Goal: Task Accomplishment & Management: Manage account settings

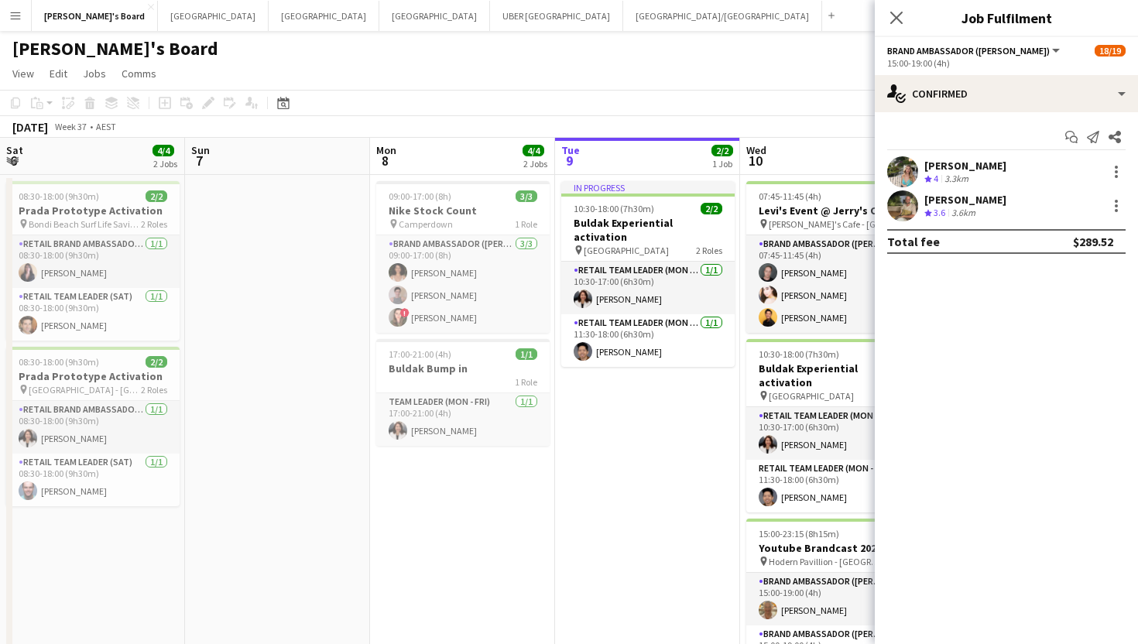
scroll to position [0, 671]
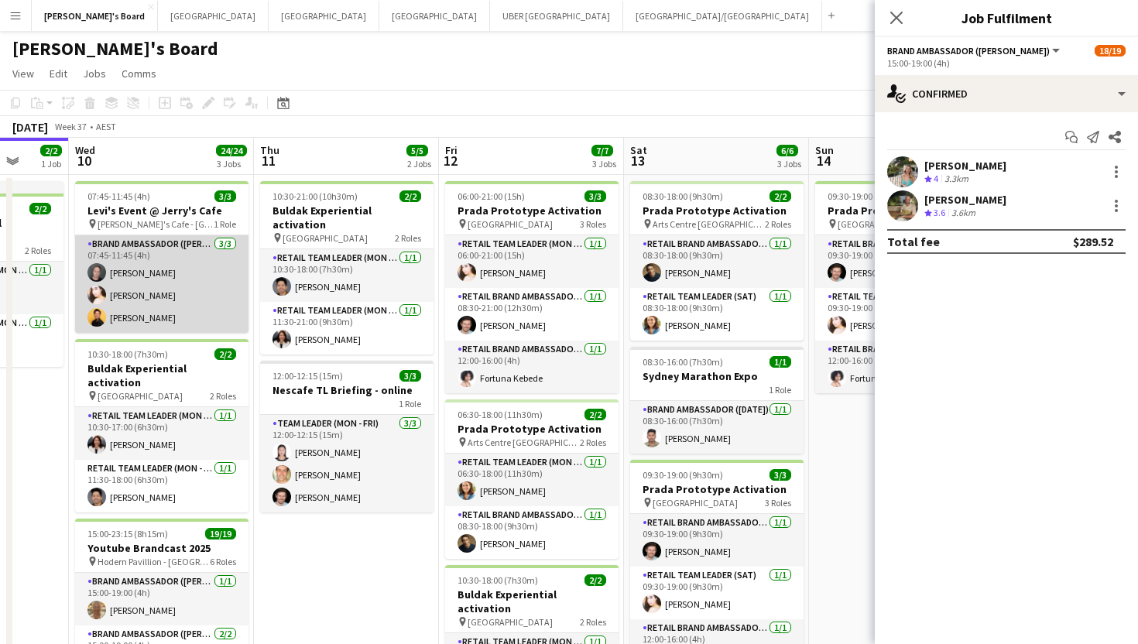
click at [120, 269] on app-card-role "Brand Ambassador (Mon - Fri) 3/3 07:45-11:45 (4h) Jy Samon Bianca Baykara Josep…" at bounding box center [161, 284] width 173 height 98
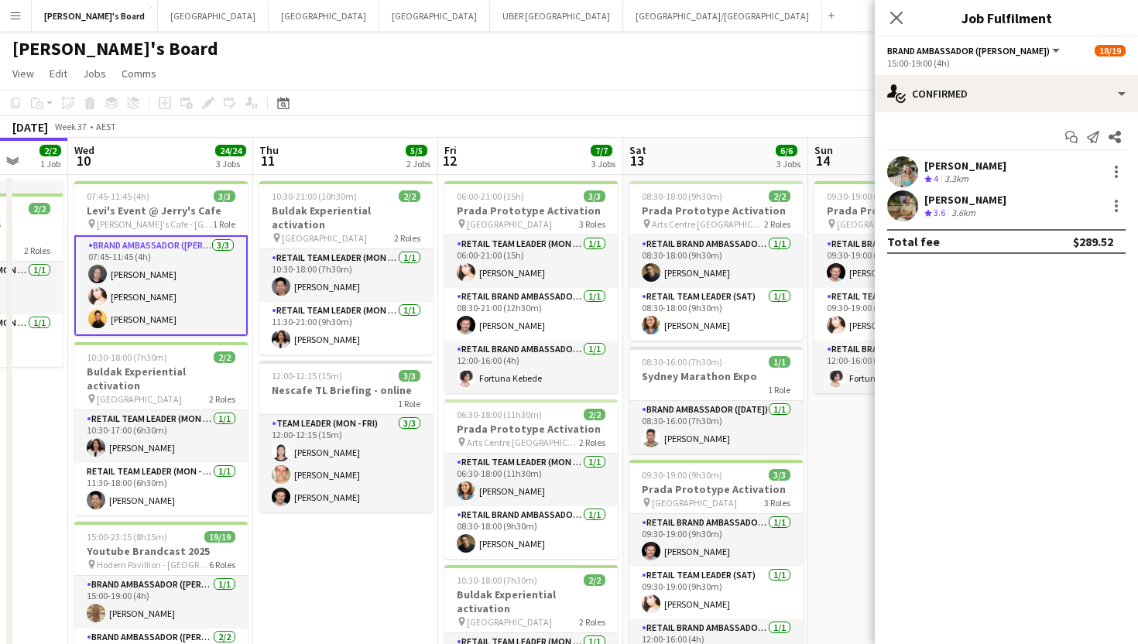
click at [107, 277] on app-card-role "Brand Ambassador (Mon - Fri) 3/3 07:45-11:45 (4h) Jy Samon Bianca Baykara Josep…" at bounding box center [160, 285] width 173 height 101
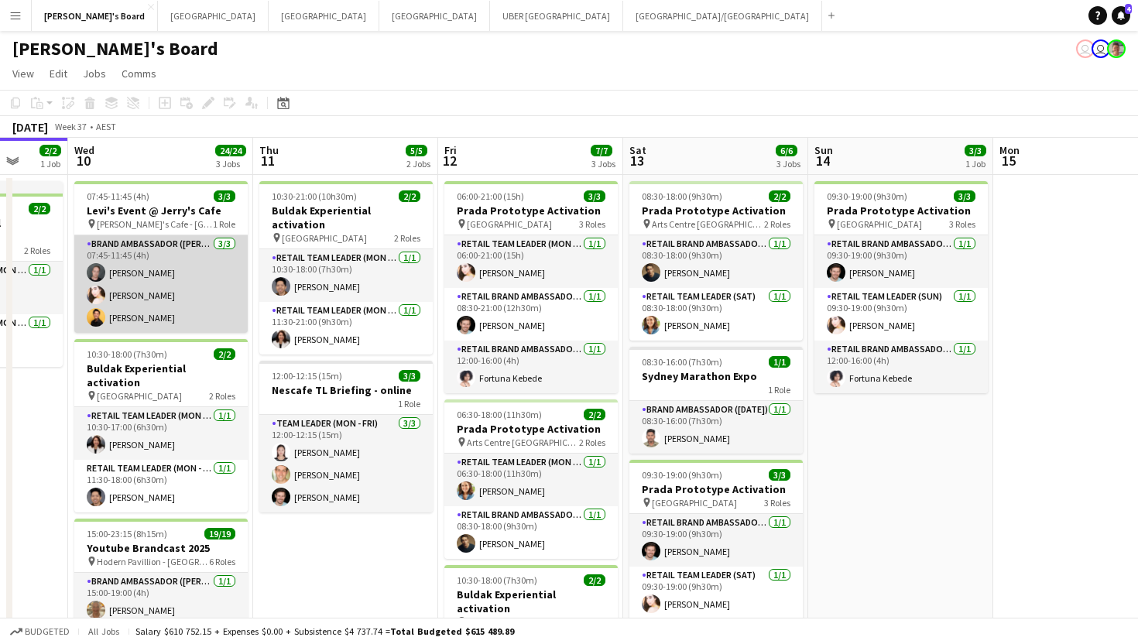
click at [147, 273] on app-card-role "Brand Ambassador (Mon - Fri) 3/3 07:45-11:45 (4h) Jy Samon Bianca Baykara Josep…" at bounding box center [160, 284] width 173 height 98
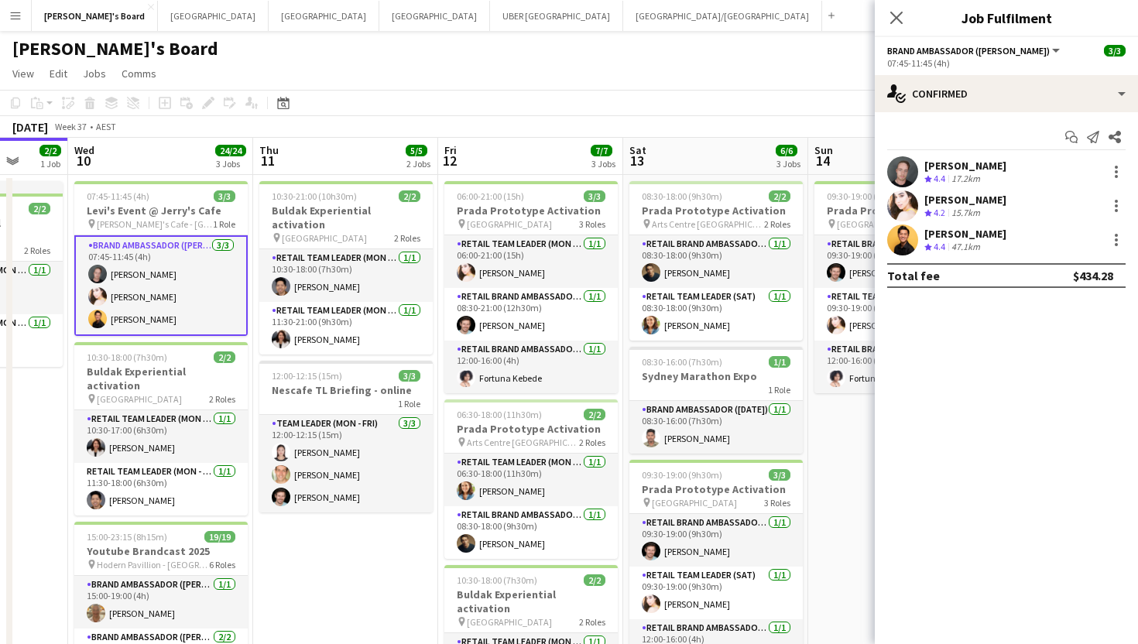
click at [952, 164] on div "[PERSON_NAME]" at bounding box center [965, 166] width 82 height 14
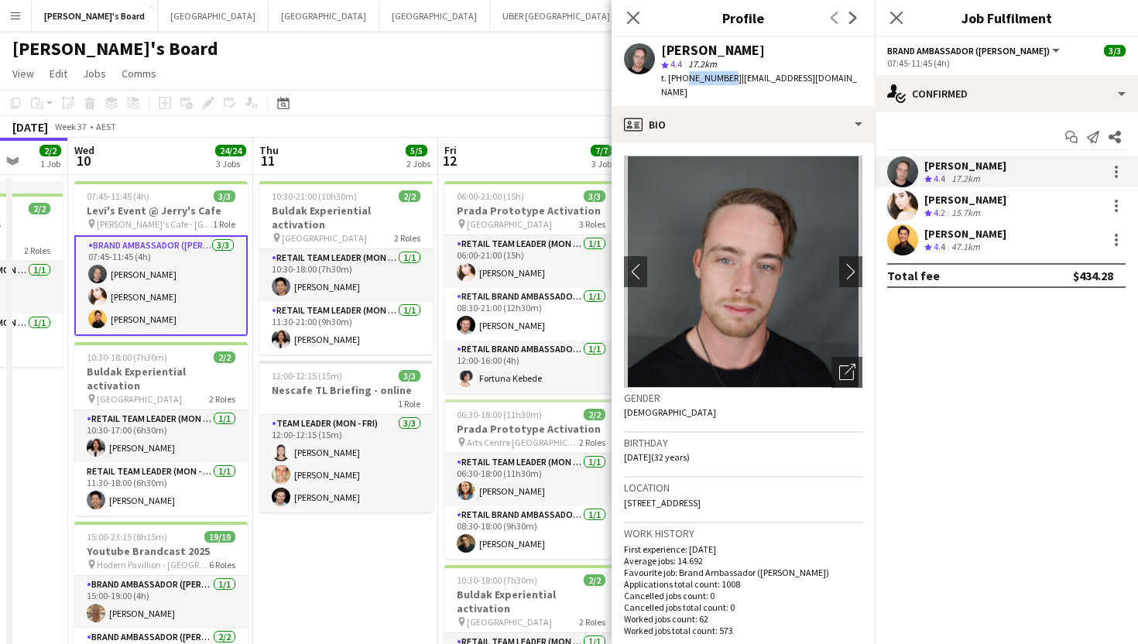
drag, startPoint x: 725, startPoint y: 81, endPoint x: 683, endPoint y: 77, distance: 42.1
click at [683, 77] on span "t. +61410066981" at bounding box center [701, 78] width 81 height 12
copy span "410066981"
click at [952, 197] on div "[PERSON_NAME]" at bounding box center [965, 200] width 82 height 14
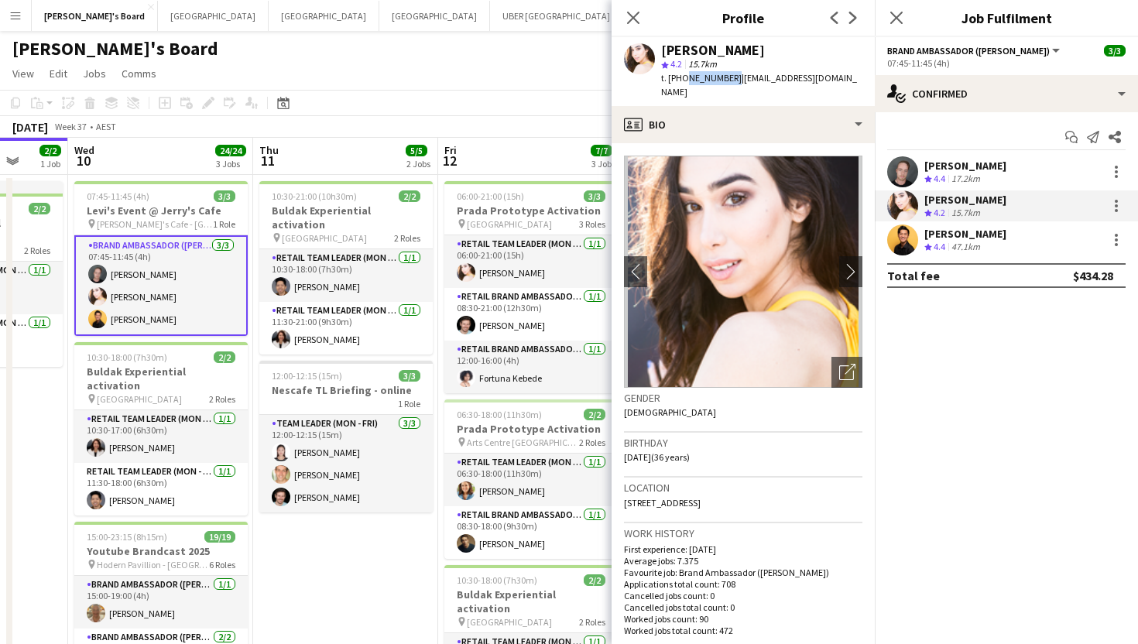
drag, startPoint x: 725, startPoint y: 79, endPoint x: 681, endPoint y: 81, distance: 44.2
click at [681, 81] on div "t. +61433836686 | biancabaykara@hotmail.com" at bounding box center [761, 85] width 201 height 28
copy span "433836686"
click at [962, 232] on div "[PERSON_NAME]" at bounding box center [965, 234] width 82 height 14
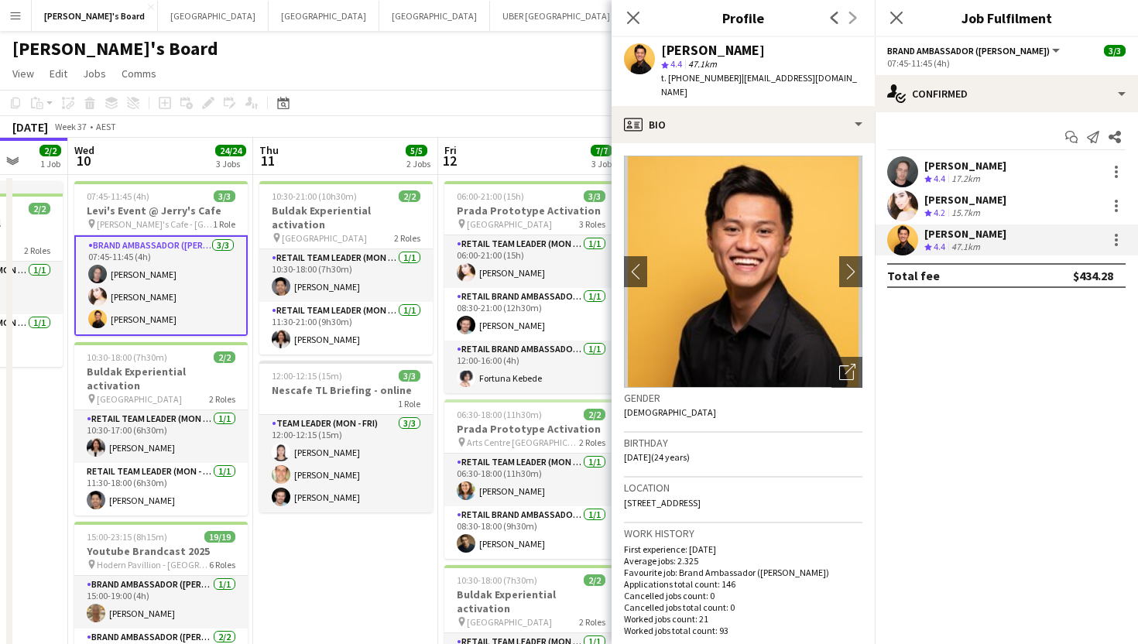
drag, startPoint x: 727, startPoint y: 79, endPoint x: 682, endPoint y: 81, distance: 44.9
click at [682, 81] on div "t. +61420408449 | jayverlance70@gmail.com" at bounding box center [761, 85] width 201 height 28
copy div "420408449 |"
click at [897, 16] on icon at bounding box center [896, 17] width 15 height 15
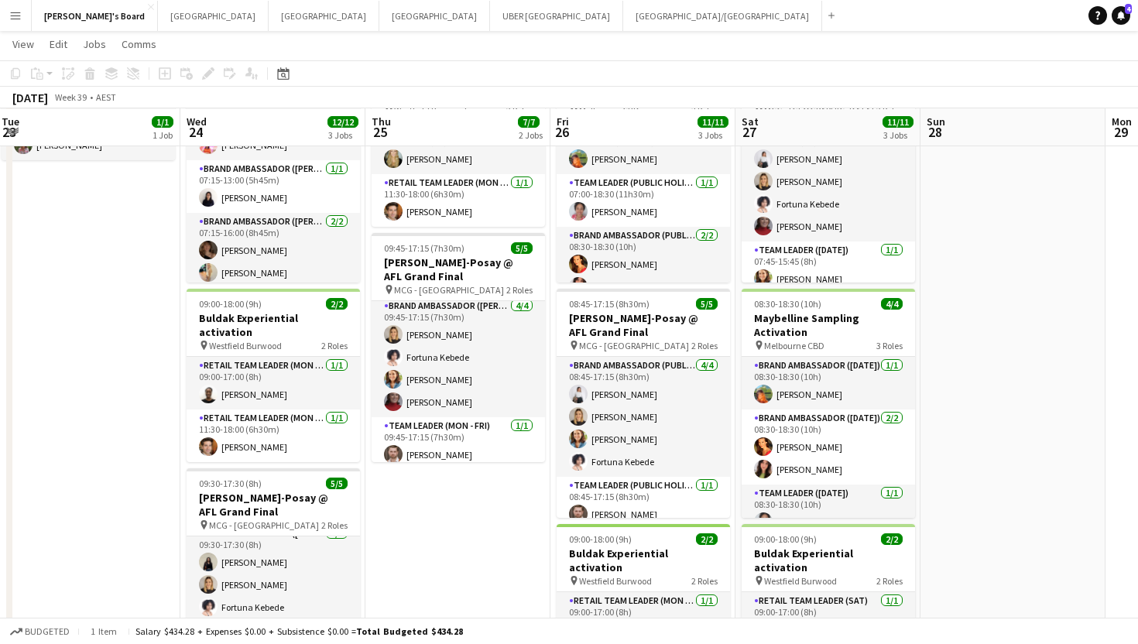
scroll to position [0, 0]
click at [828, 13] on app-icon "Add" at bounding box center [831, 15] width 6 height 6
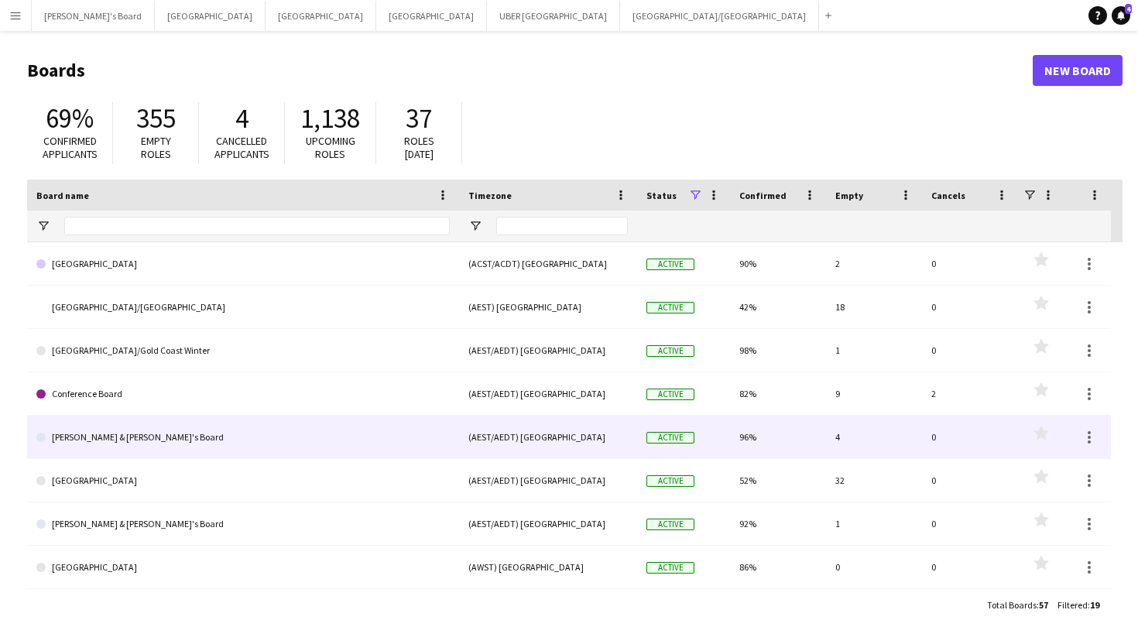
click at [123, 434] on link "[PERSON_NAME] & [PERSON_NAME]'s Board" at bounding box center [242, 437] width 413 height 43
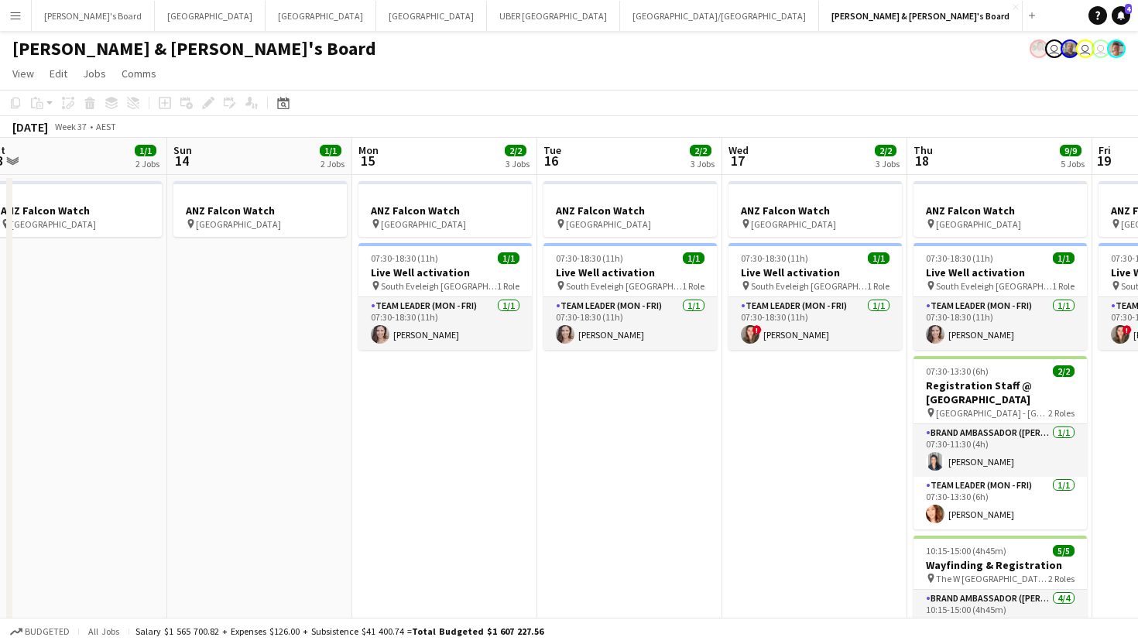
scroll to position [0, 593]
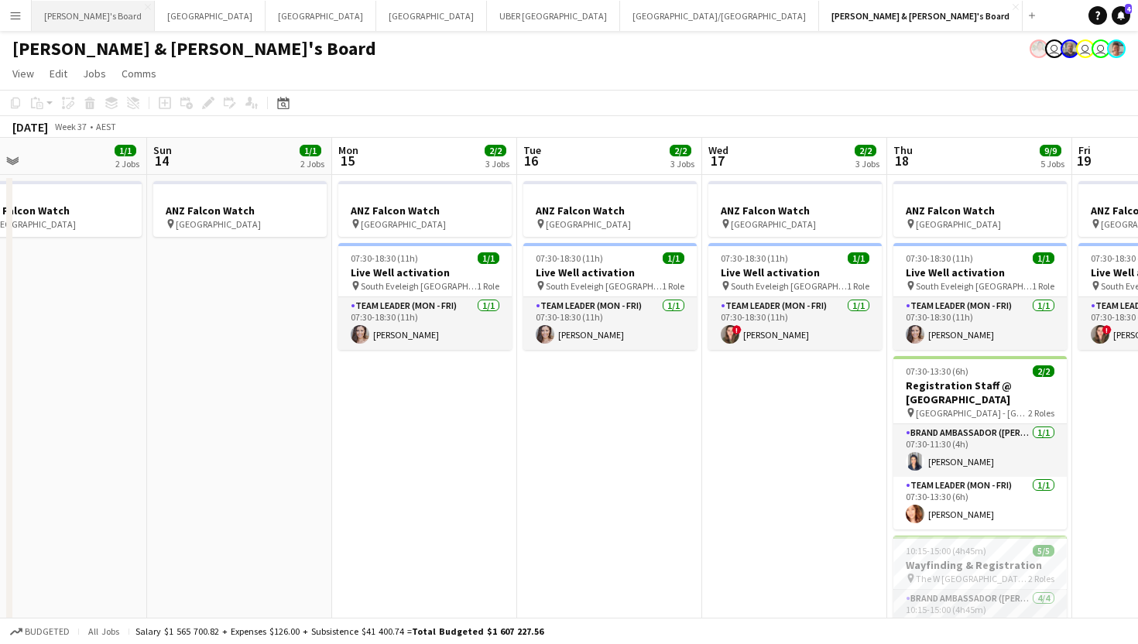
click at [71, 17] on button "Tennille's Board Close" at bounding box center [93, 16] width 123 height 30
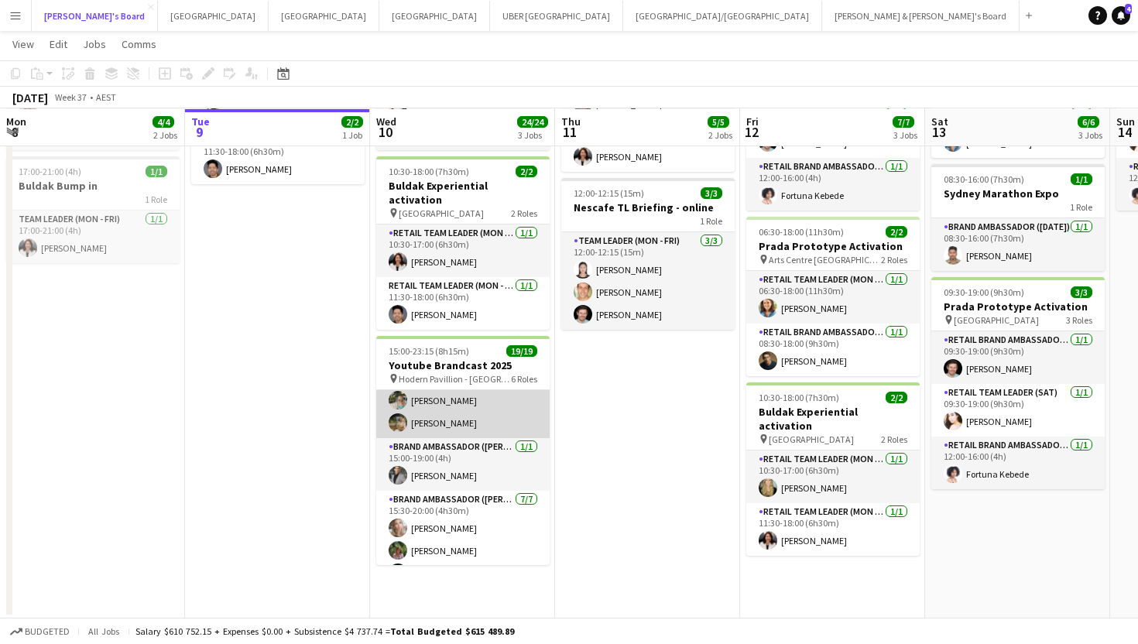
scroll to position [92, 0]
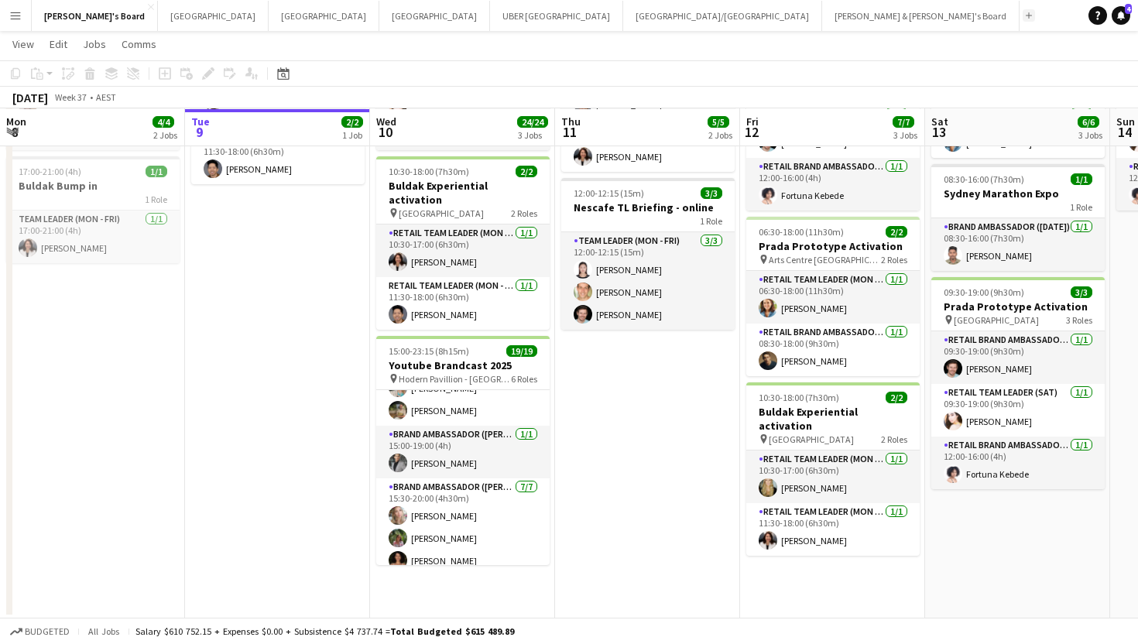
click at [1026, 18] on app-icon "Add" at bounding box center [1029, 15] width 6 height 6
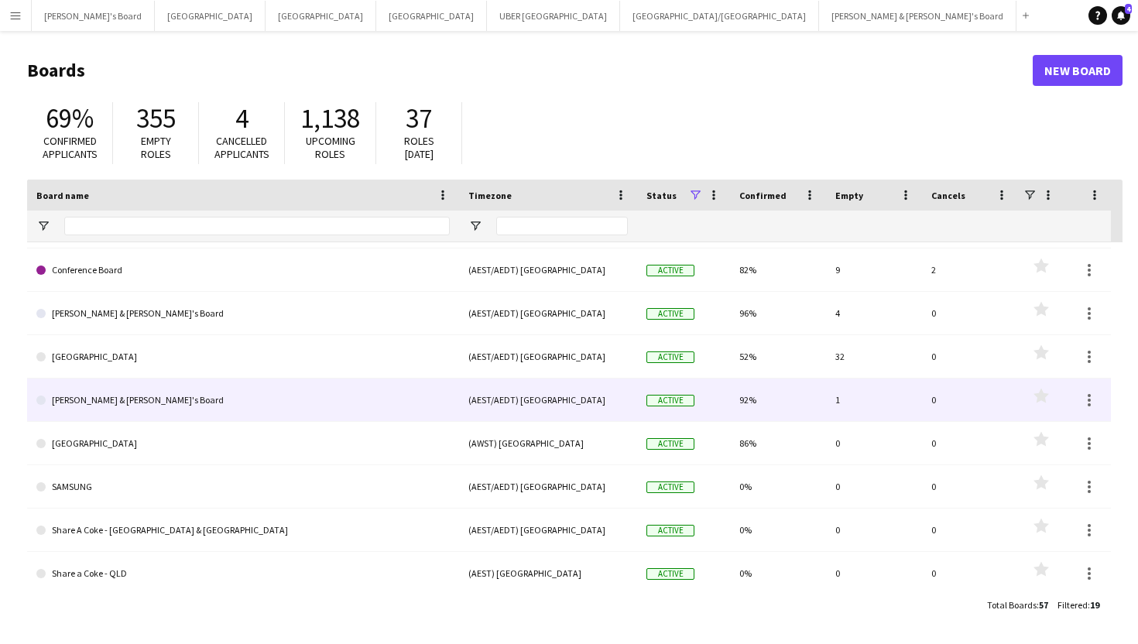
scroll to position [125, 0]
click at [95, 403] on link "[PERSON_NAME] & [PERSON_NAME]'s Board" at bounding box center [242, 398] width 413 height 43
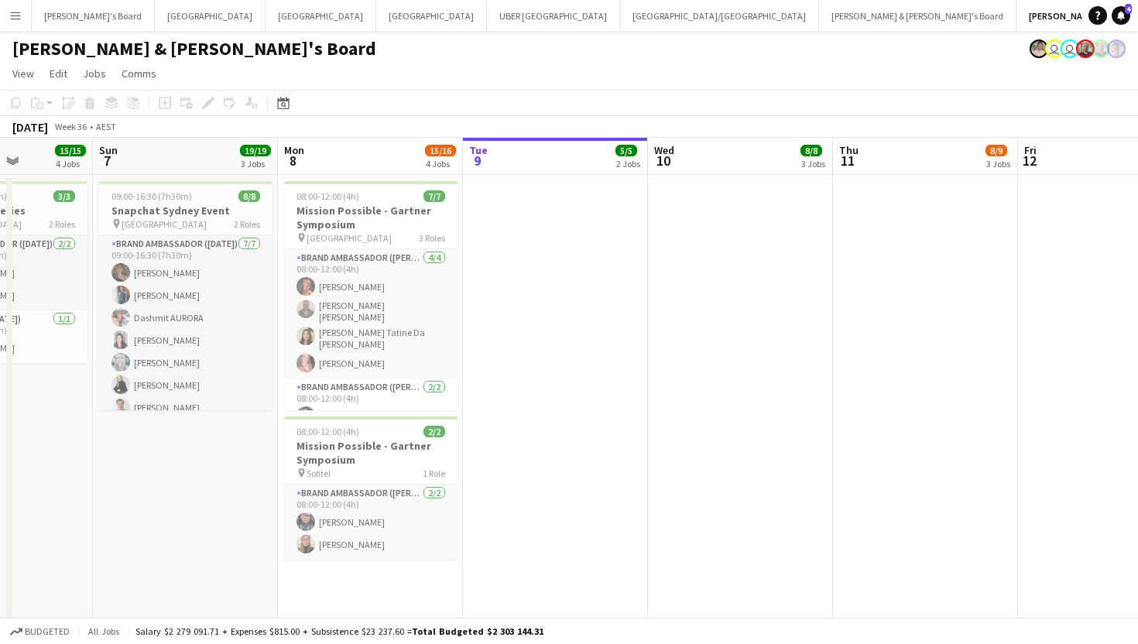
scroll to position [0, 662]
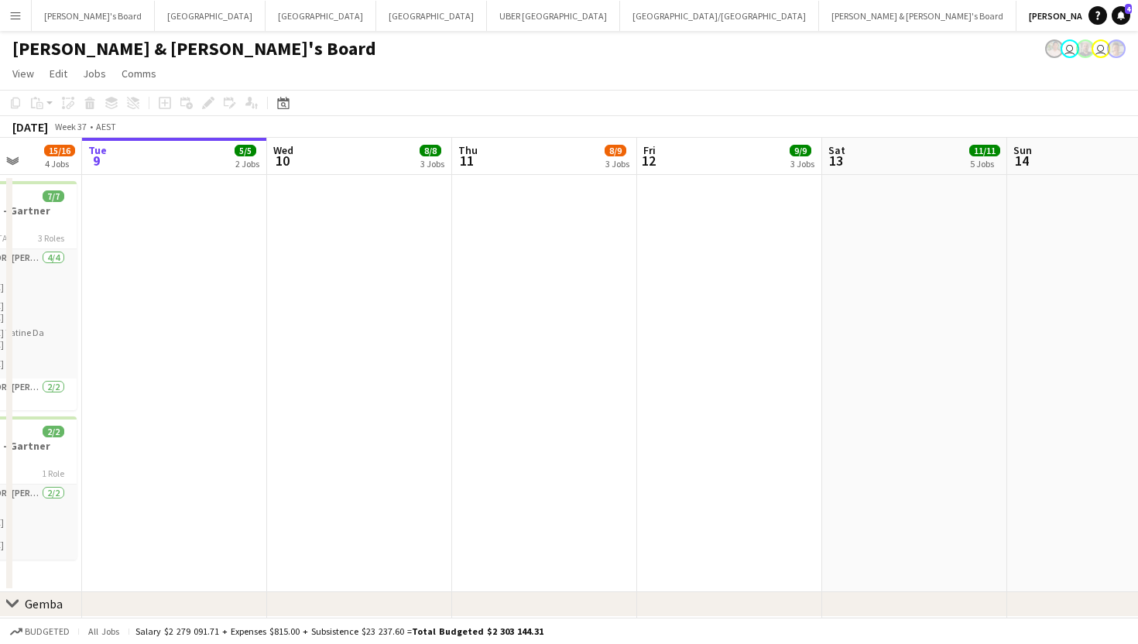
scroll to position [0, 461]
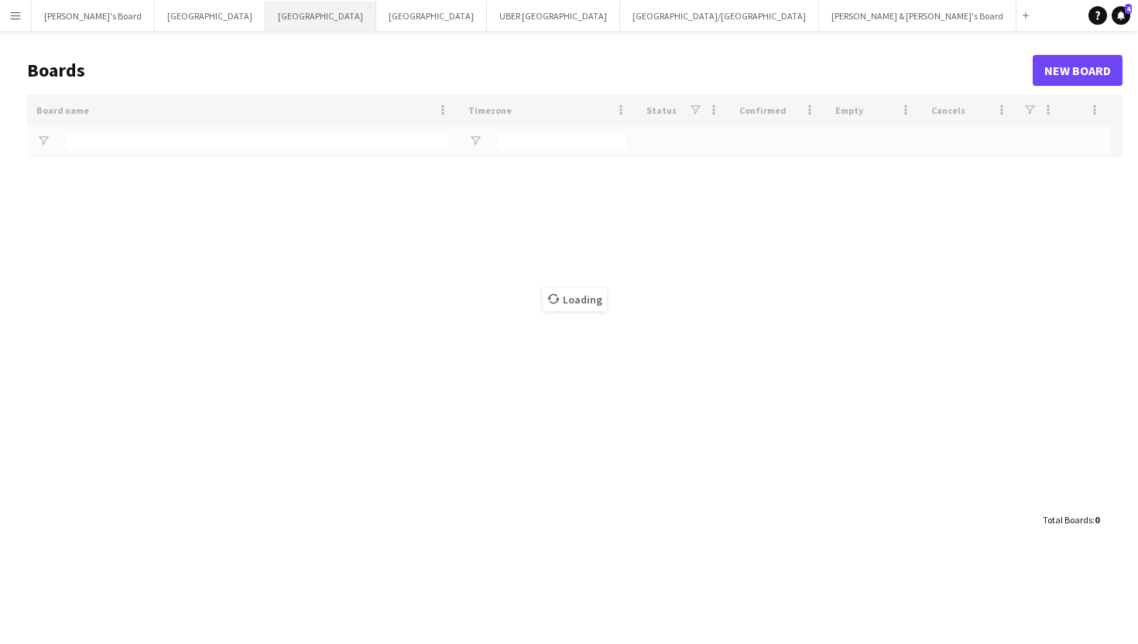
click at [266, 15] on button "Sydney Close" at bounding box center [321, 16] width 111 height 30
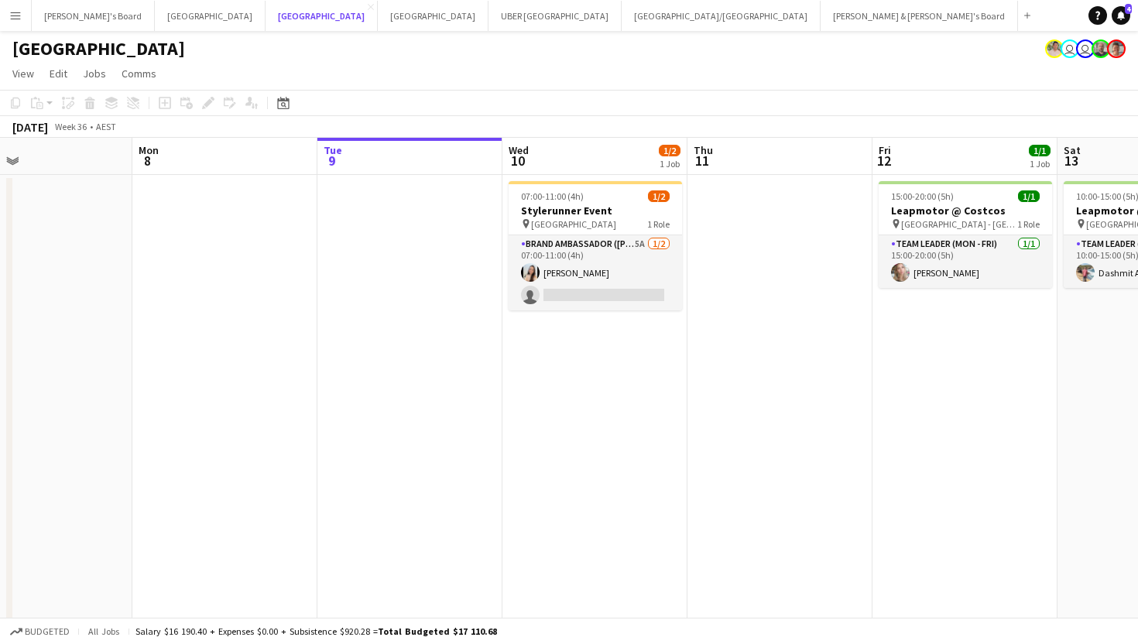
scroll to position [0, 636]
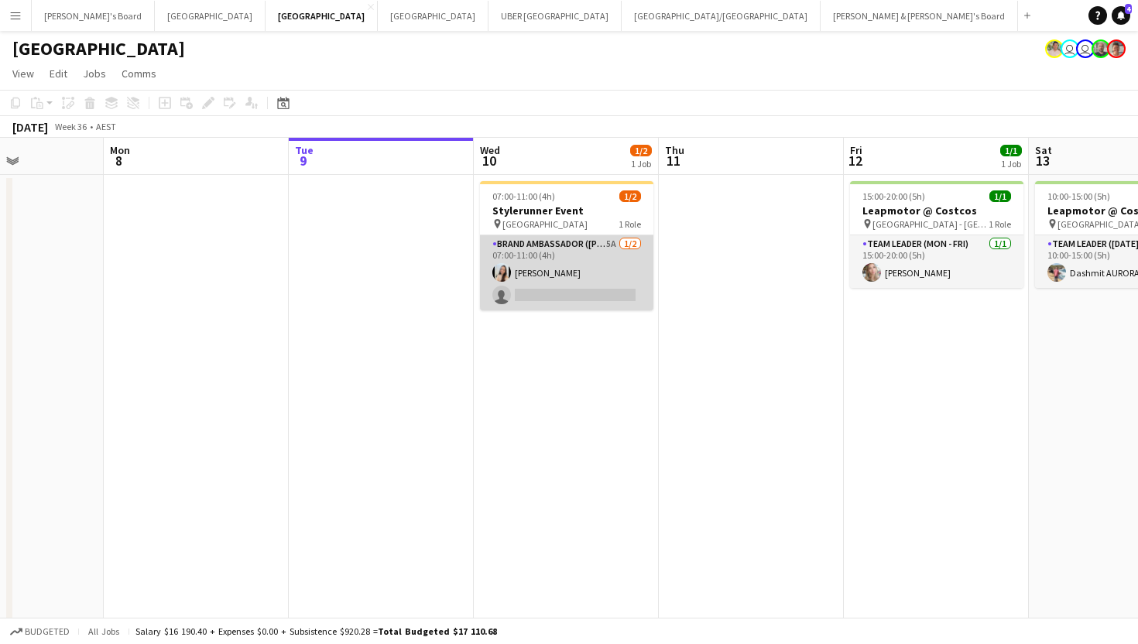
click at [549, 287] on app-card-role "Brand Ambassador (Mon - Fri) 5A [DATE] 07:00-11:00 (4h) [PERSON_NAME] single-ne…" at bounding box center [566, 272] width 173 height 75
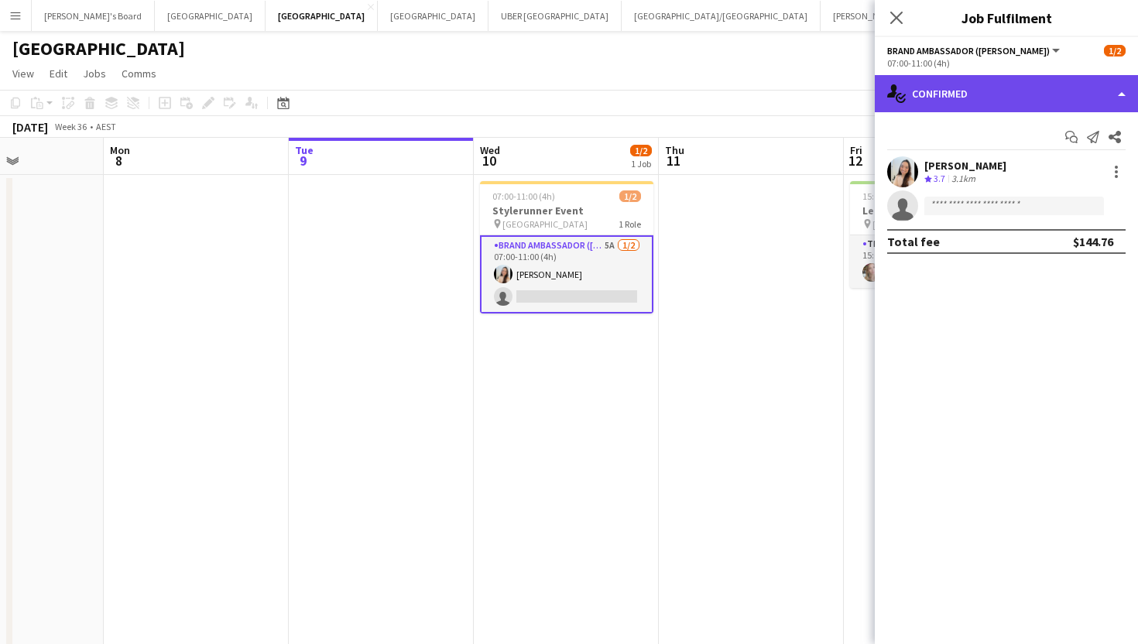
click at [956, 88] on div "single-neutral-actions-check-2 Confirmed" at bounding box center [1006, 93] width 263 height 37
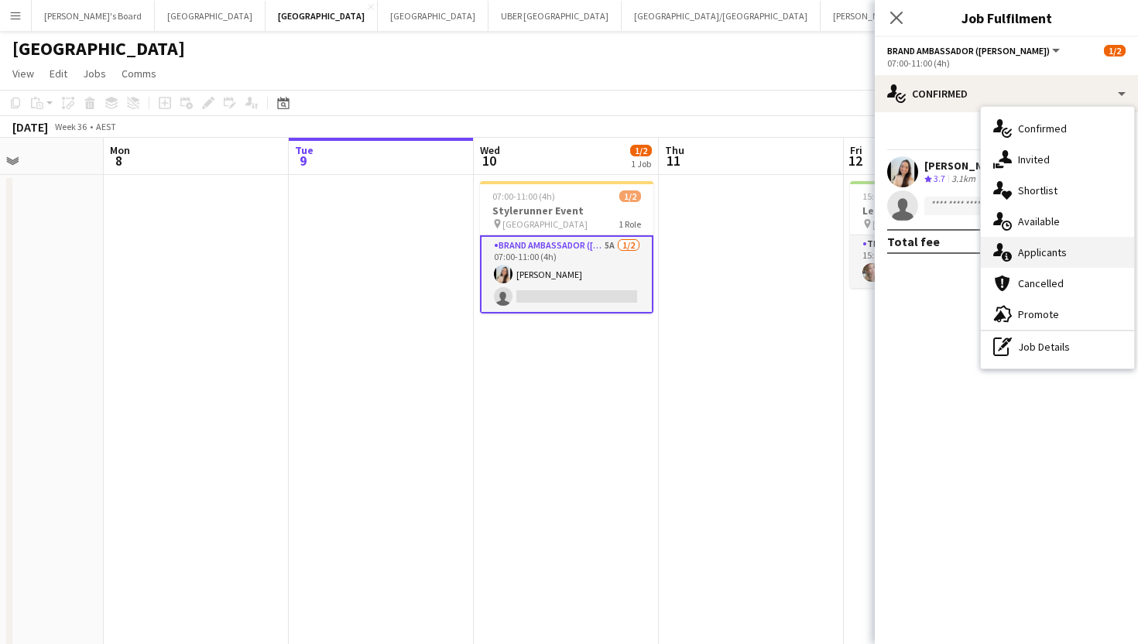
click at [1020, 248] on span "Applicants" at bounding box center [1042, 252] width 49 height 14
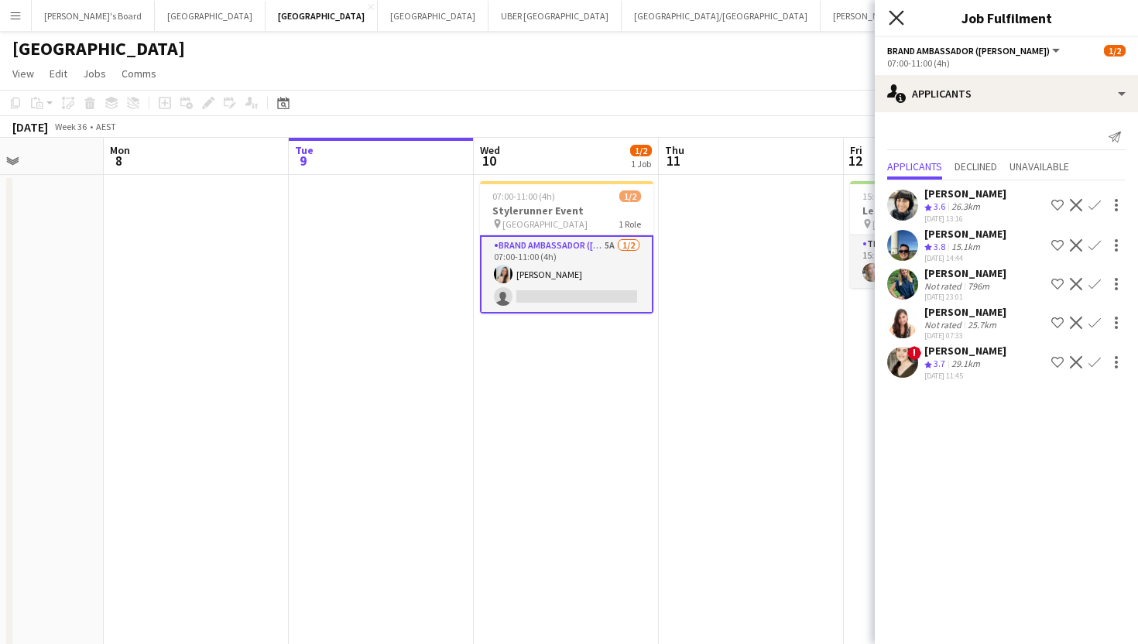
click at [896, 15] on icon at bounding box center [896, 17] width 15 height 15
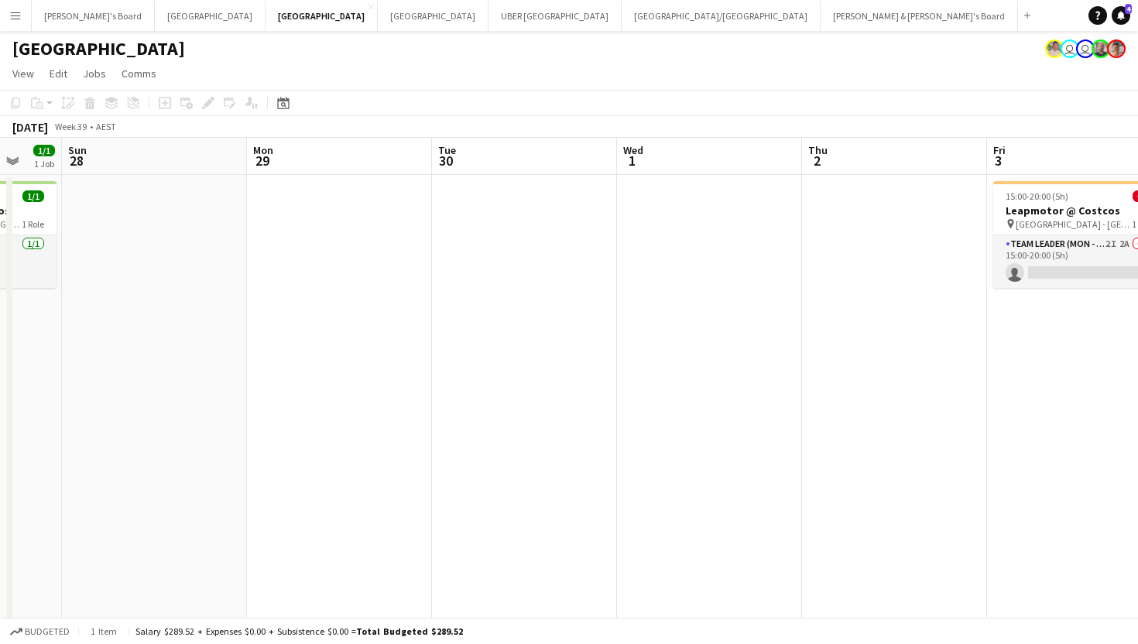
scroll to position [0, 500]
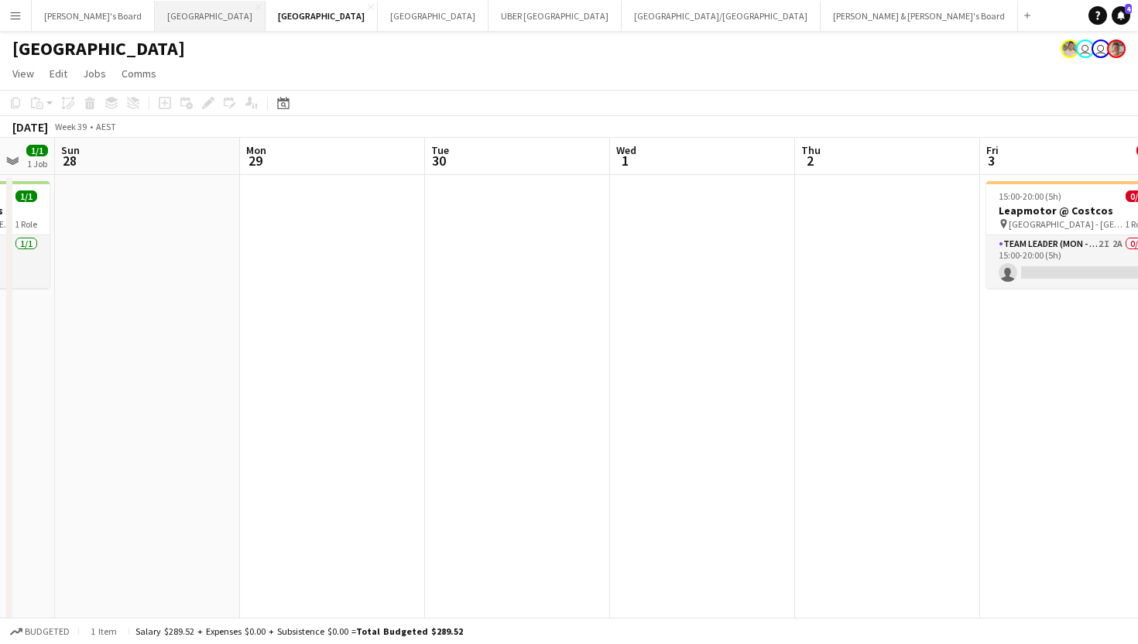
click at [156, 14] on button "Melbourne Close" at bounding box center [210, 16] width 111 height 30
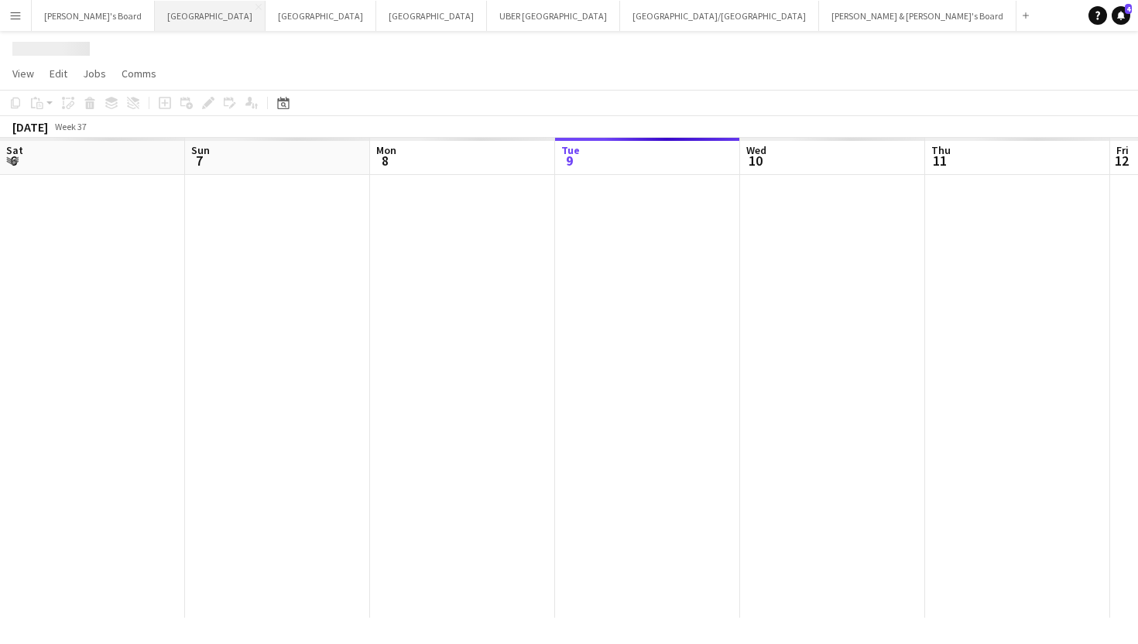
scroll to position [0, 370]
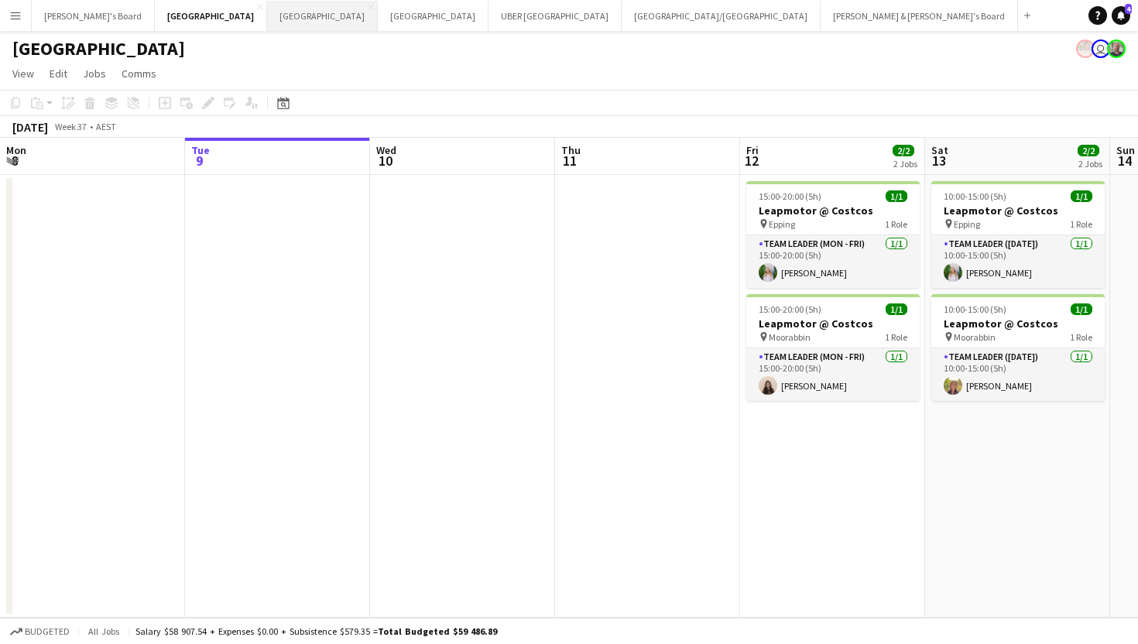
click at [267, 16] on button "Sydney Close" at bounding box center [322, 16] width 111 height 30
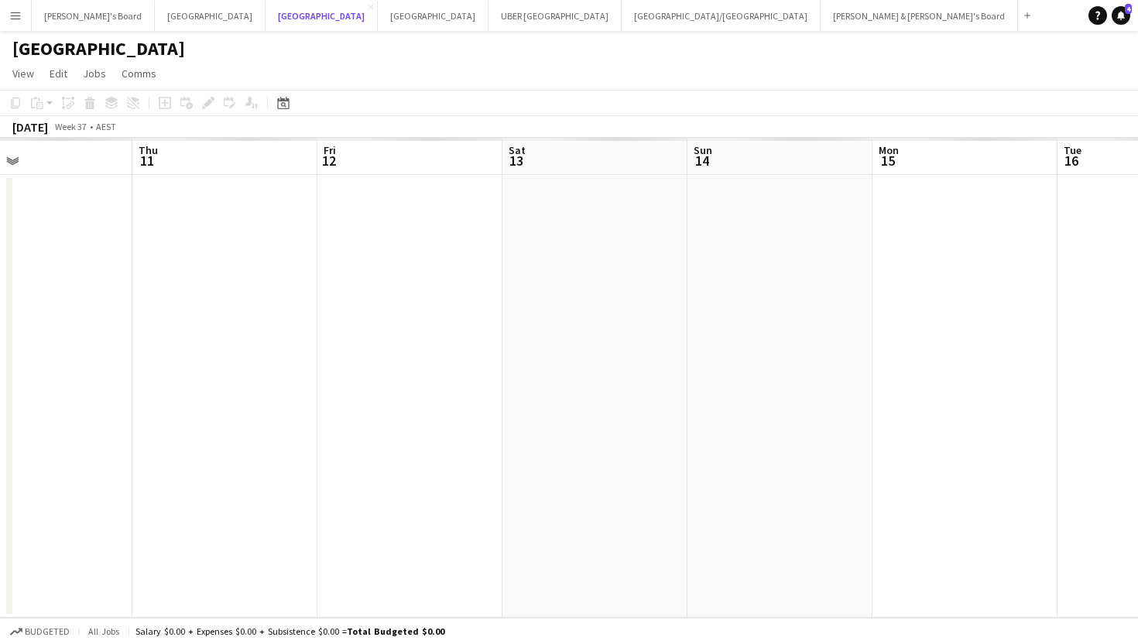
scroll to position [0, 424]
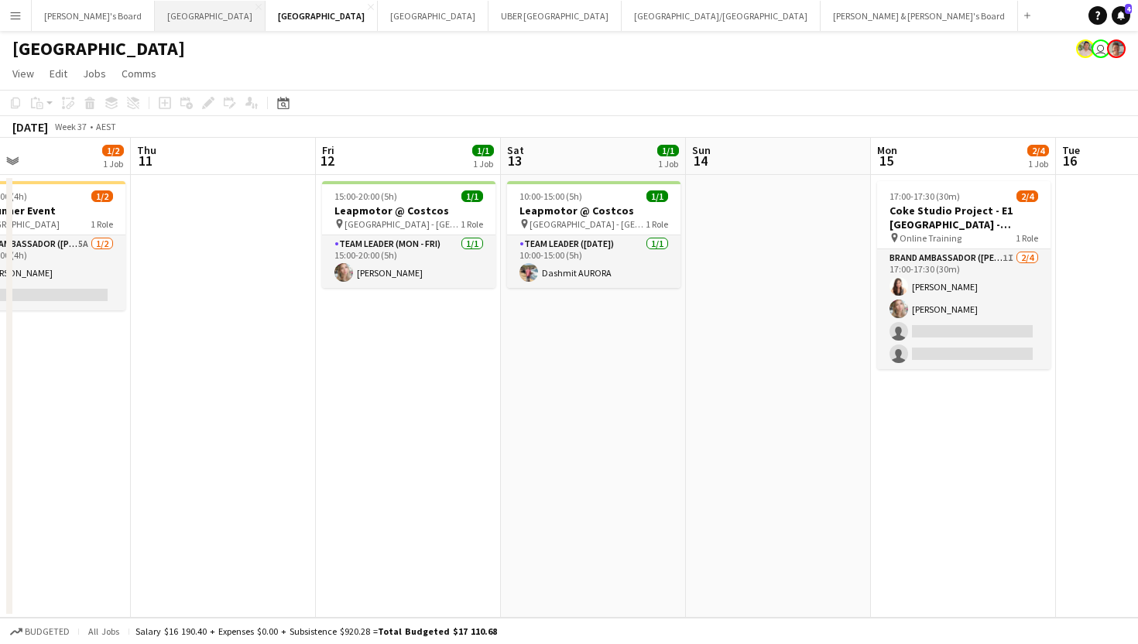
click at [159, 22] on button "Melbourne Close" at bounding box center [210, 16] width 111 height 30
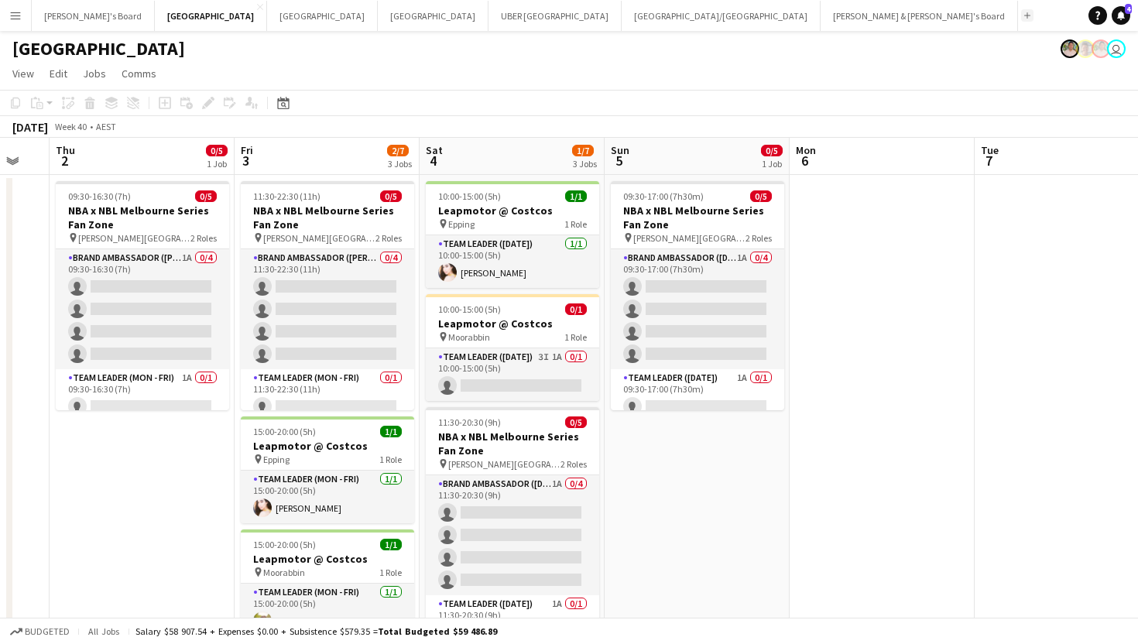
click at [1021, 16] on button "Add" at bounding box center [1027, 15] width 12 height 12
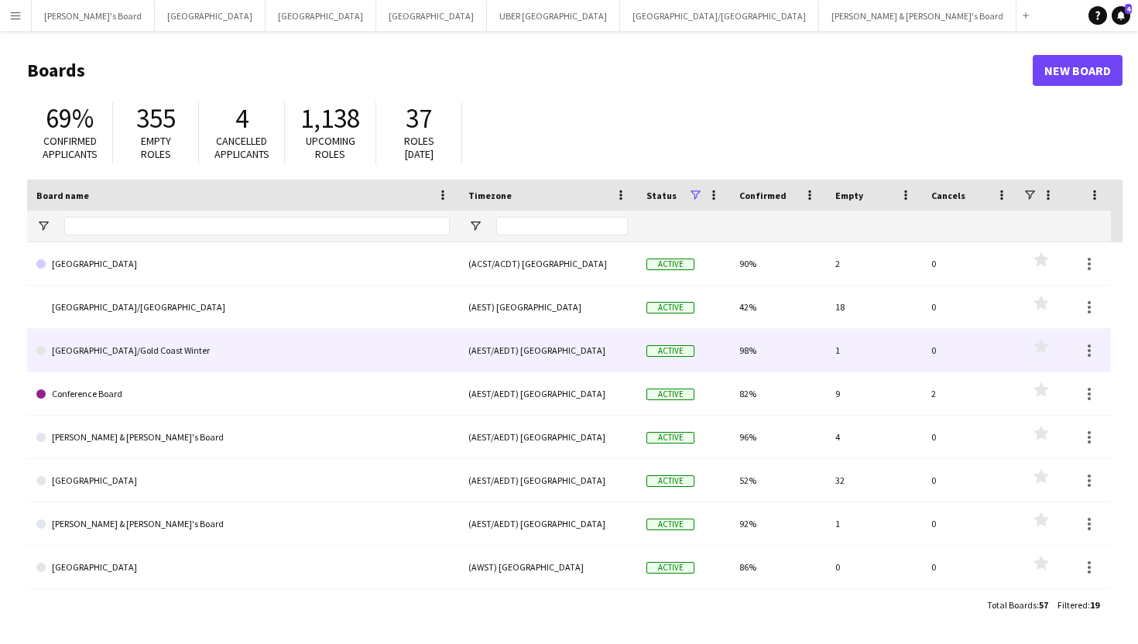
click at [93, 345] on link "[GEOGRAPHIC_DATA]/Gold Coast Winter" at bounding box center [242, 350] width 413 height 43
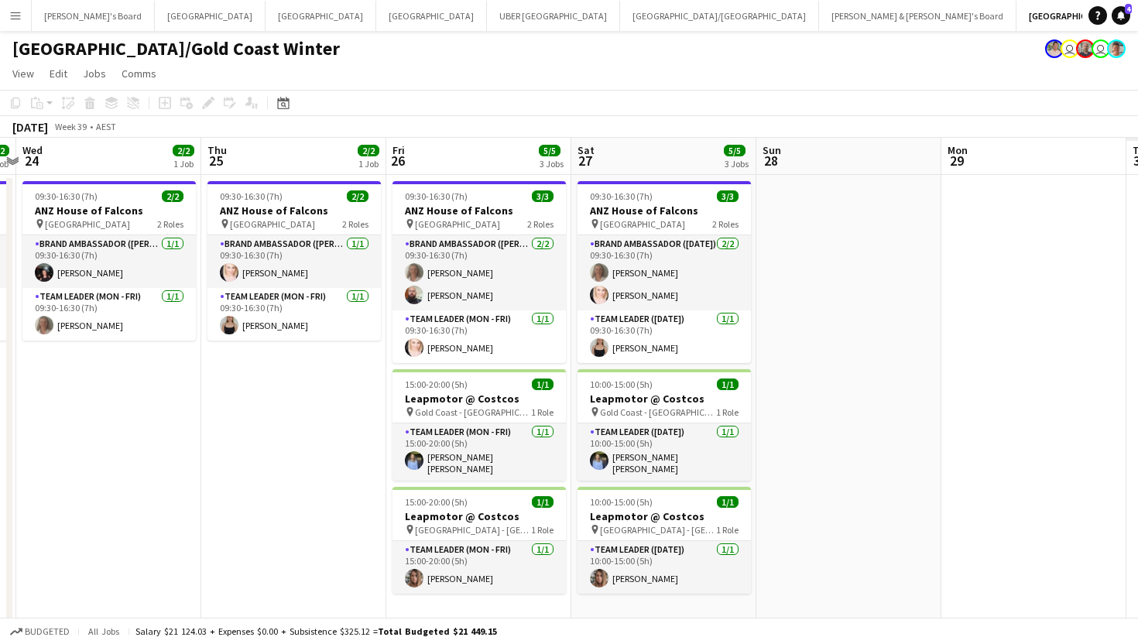
scroll to position [0, 767]
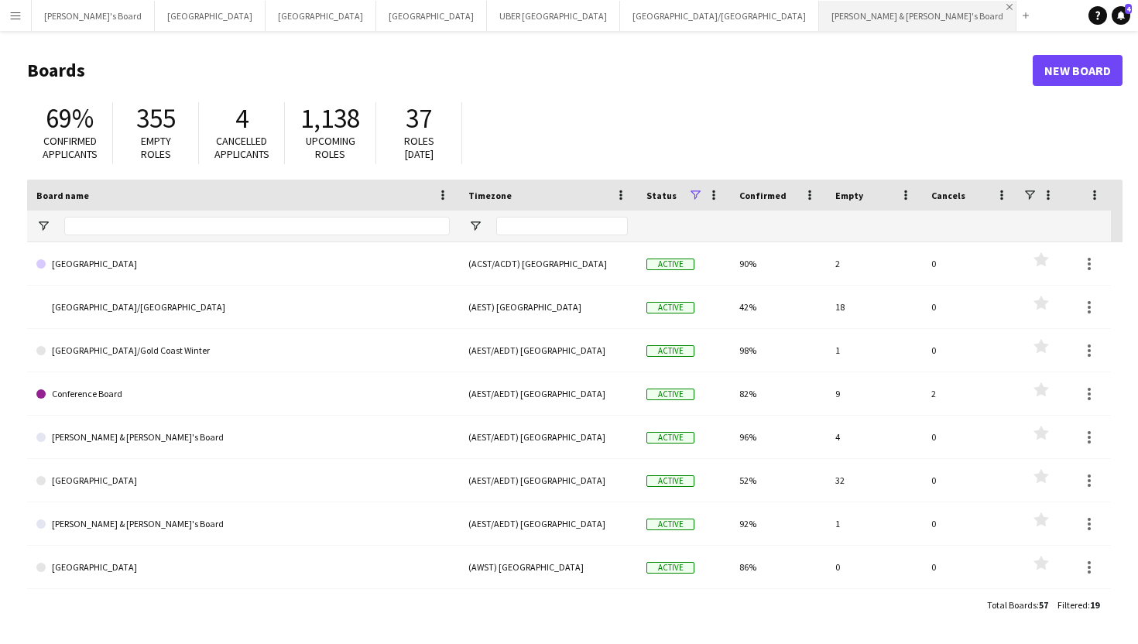
click at [1007, 6] on app-icon "Close" at bounding box center [1010, 7] width 6 height 6
click at [825, 14] on app-icon "Add" at bounding box center [828, 15] width 6 height 6
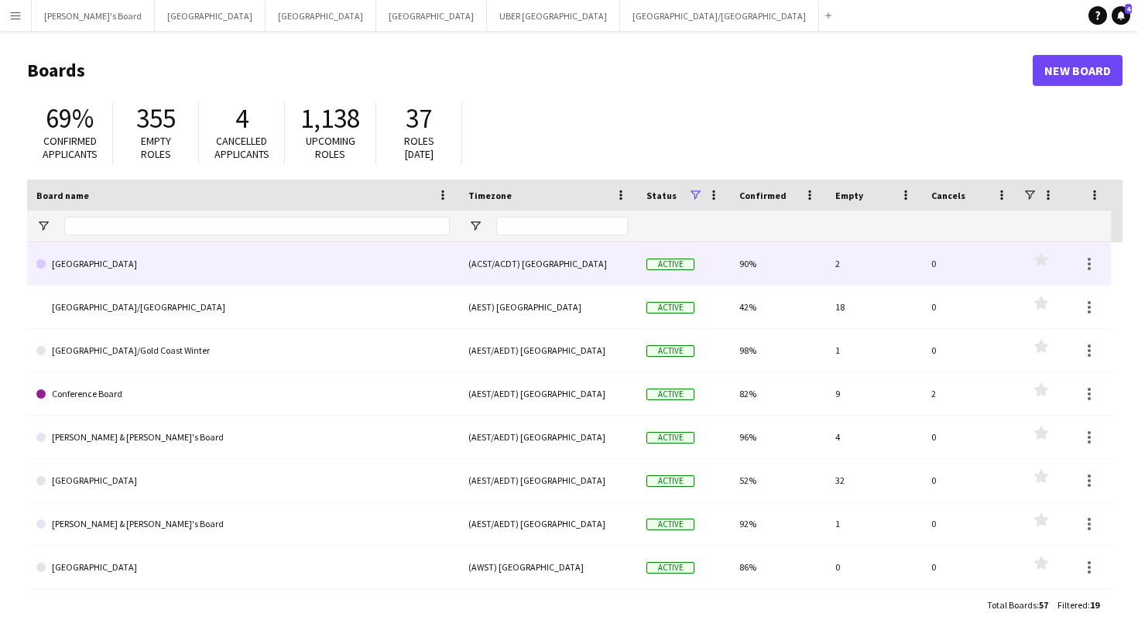
click at [102, 268] on link "[GEOGRAPHIC_DATA]" at bounding box center [242, 263] width 413 height 43
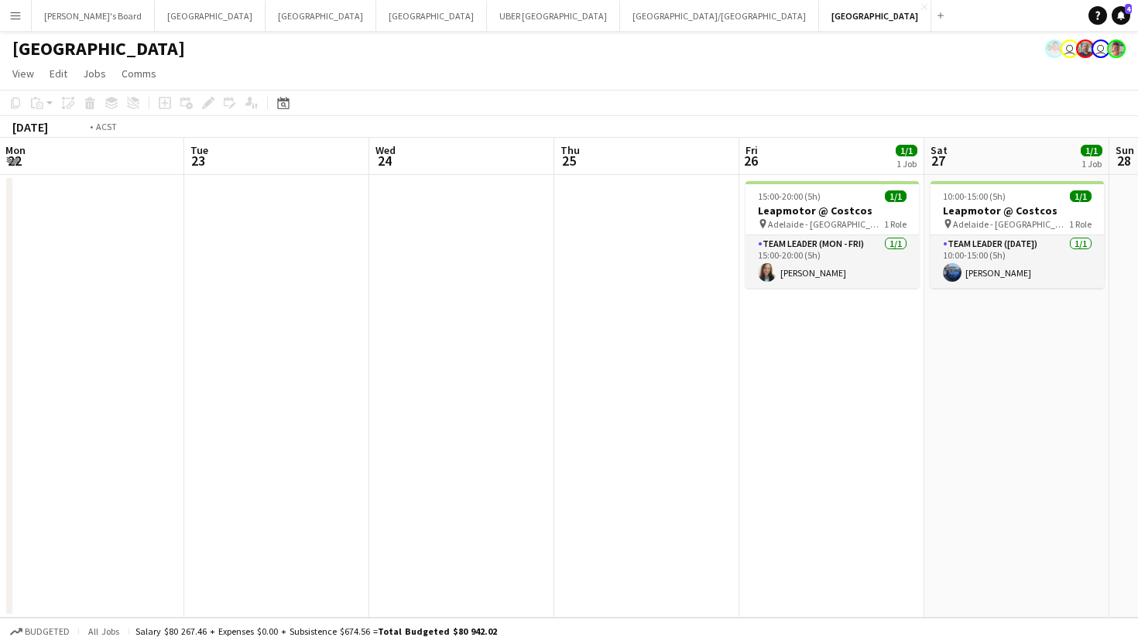
scroll to position [0, 385]
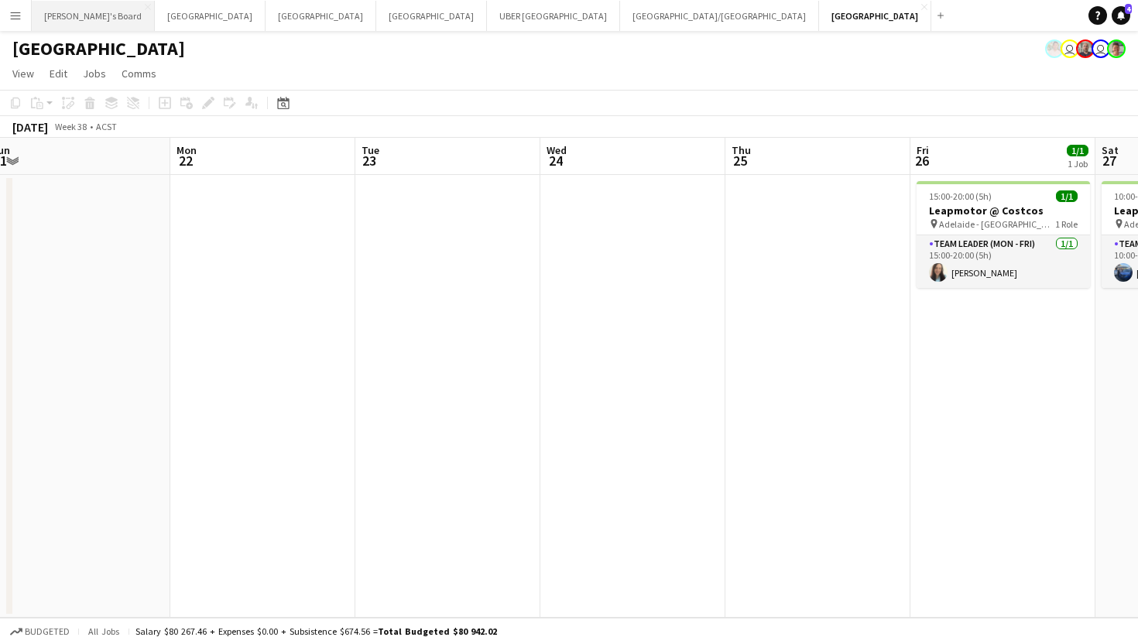
click at [74, 25] on button "Tennille's Board Close" at bounding box center [93, 16] width 123 height 30
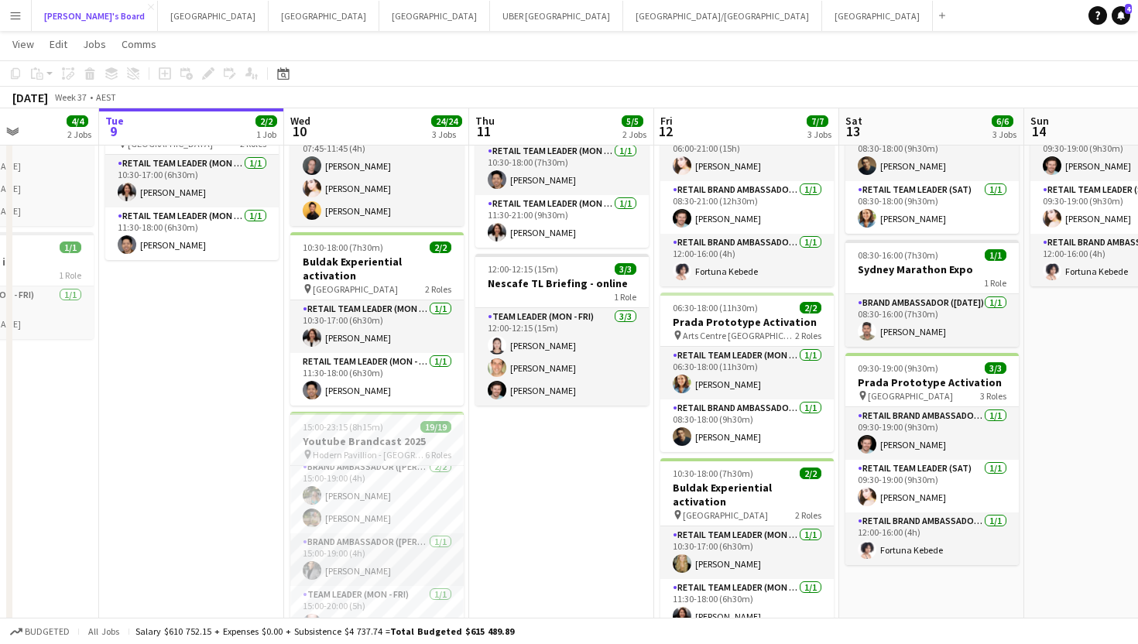
scroll to position [61, 0]
click at [378, 554] on app-card-role "Brand Ambassador (Mon - Fri) [DATE] 15:00-19:00 (4h) [PERSON_NAME]" at bounding box center [376, 559] width 173 height 53
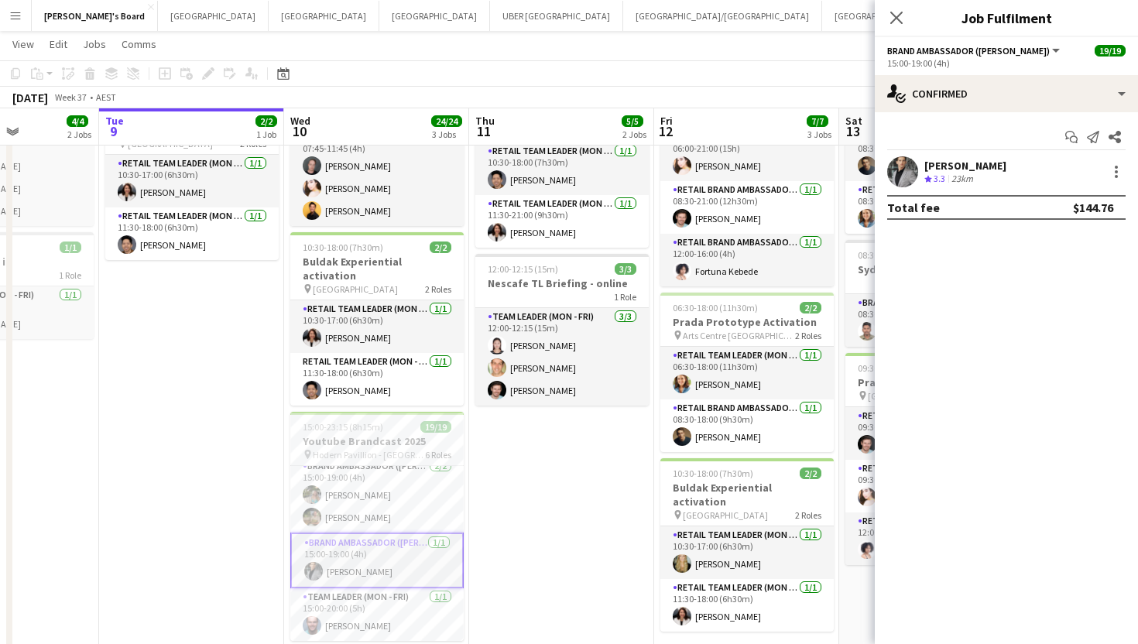
click at [995, 173] on div "Crew rating 3.3 23km" at bounding box center [965, 179] width 82 height 13
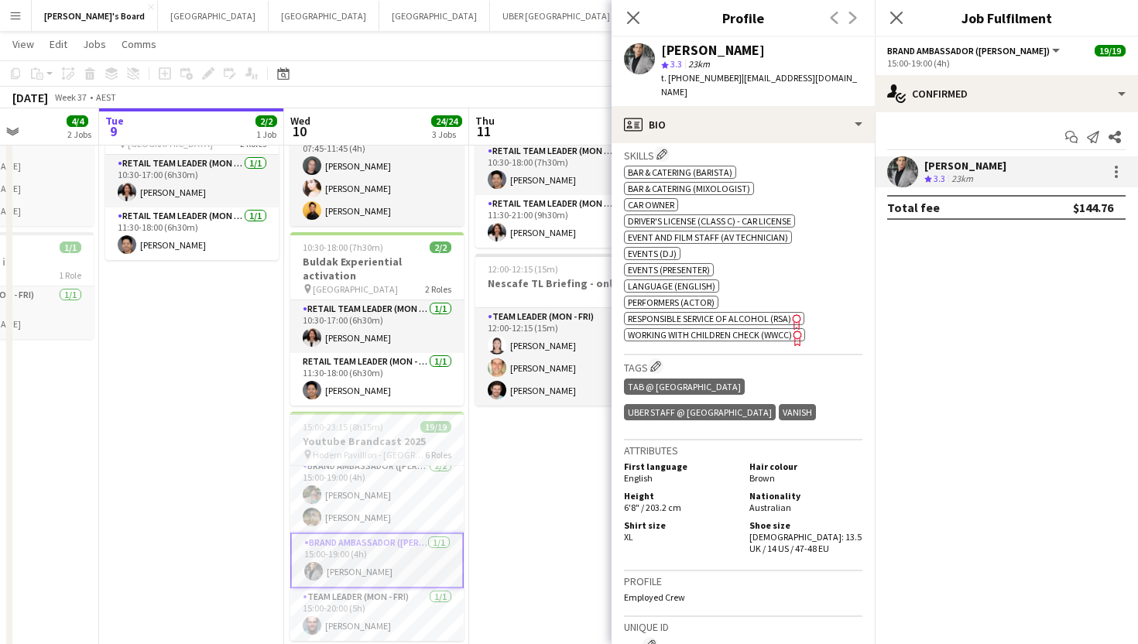
scroll to position [800, 0]
click at [379, 15] on button "Perth Close" at bounding box center [434, 16] width 111 height 30
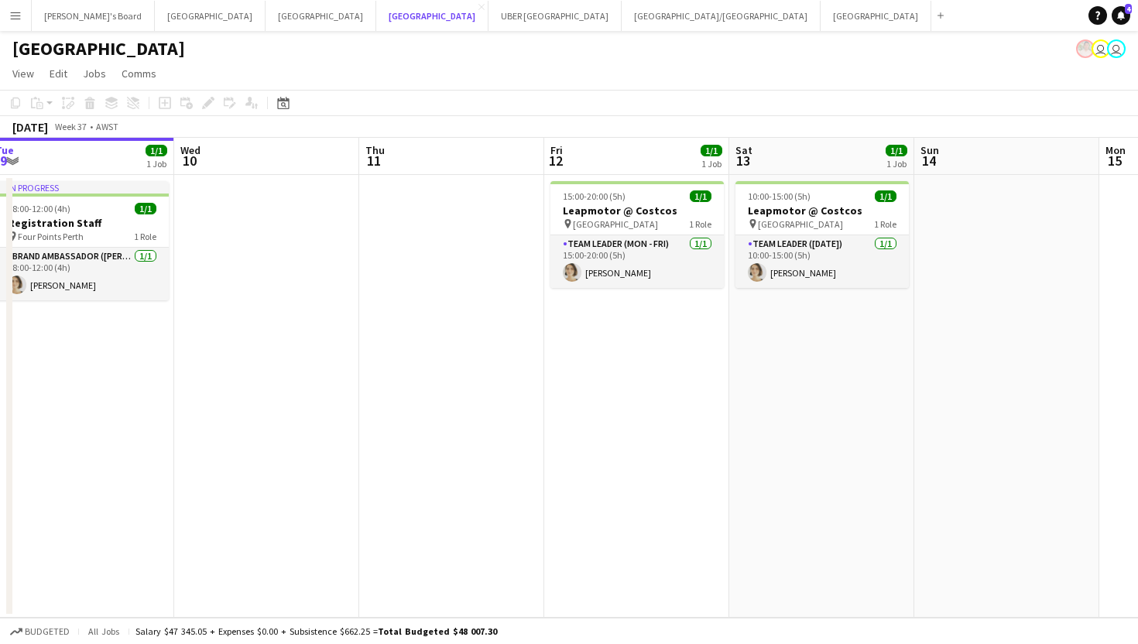
scroll to position [0, 368]
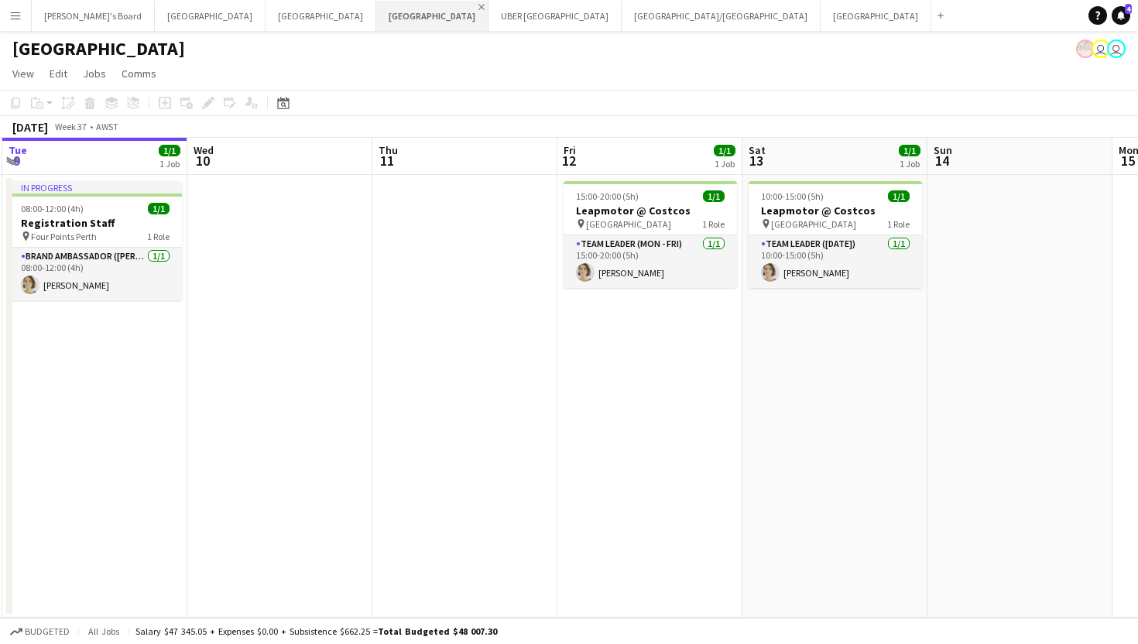
click at [478, 9] on app-icon "Close" at bounding box center [481, 7] width 6 height 6
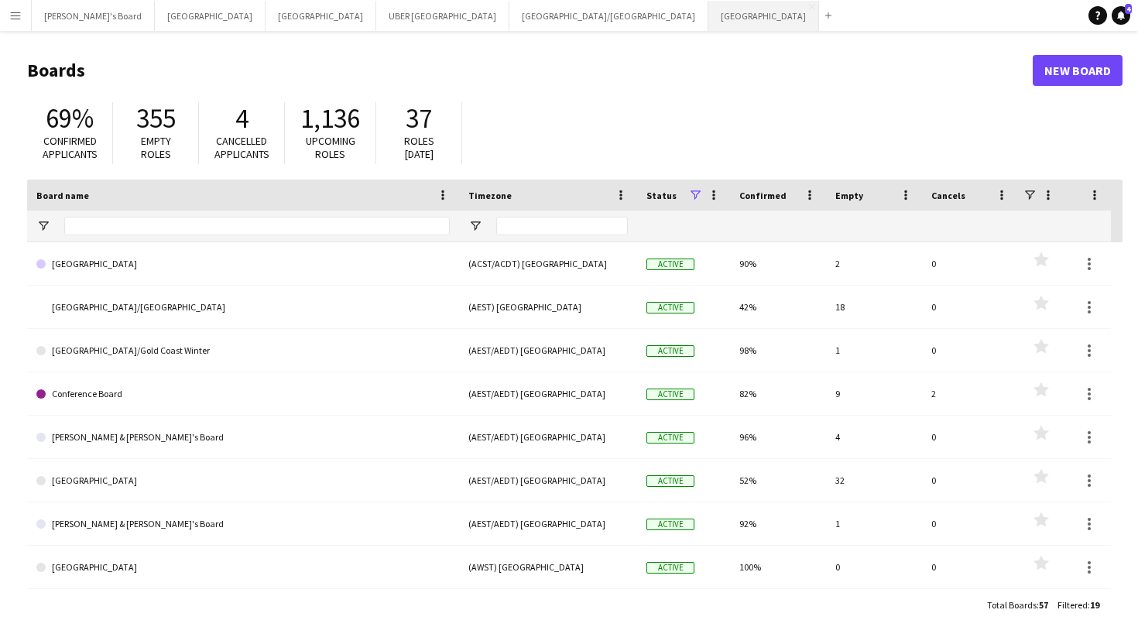
click at [708, 4] on button "Adelaide Close" at bounding box center [763, 16] width 111 height 30
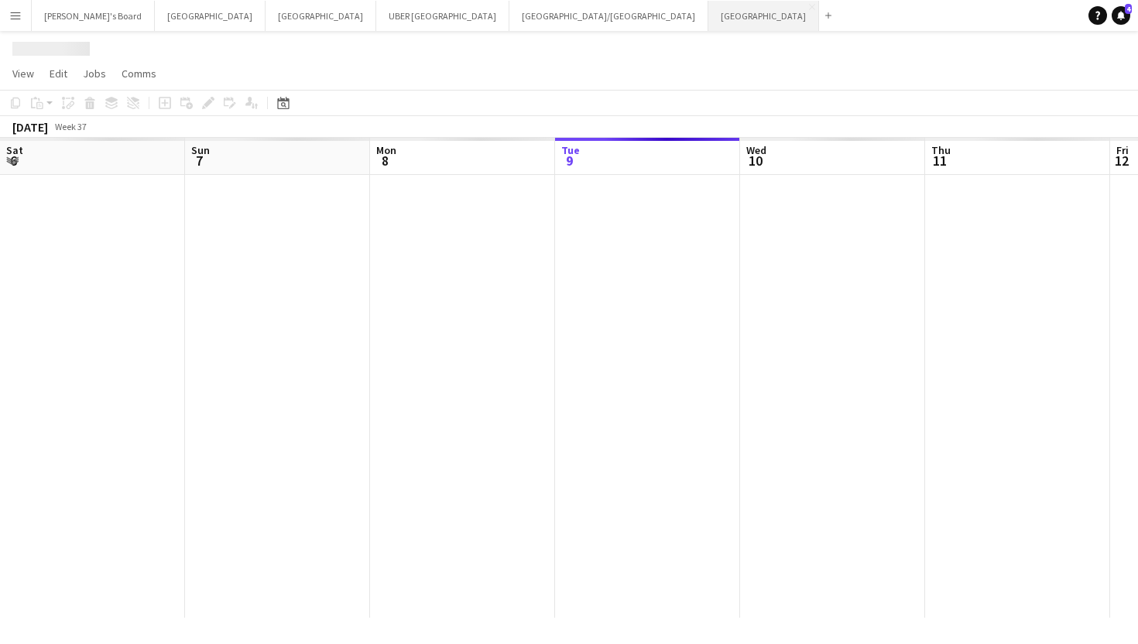
scroll to position [0, 370]
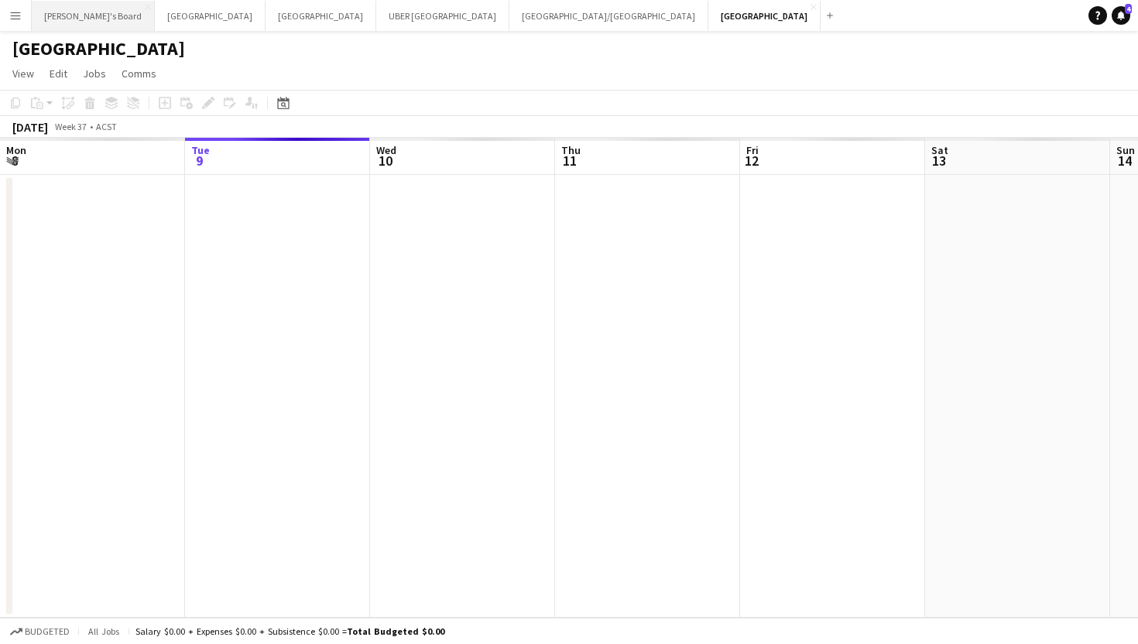
click at [67, 21] on button "Tennille's Board Close" at bounding box center [93, 16] width 123 height 30
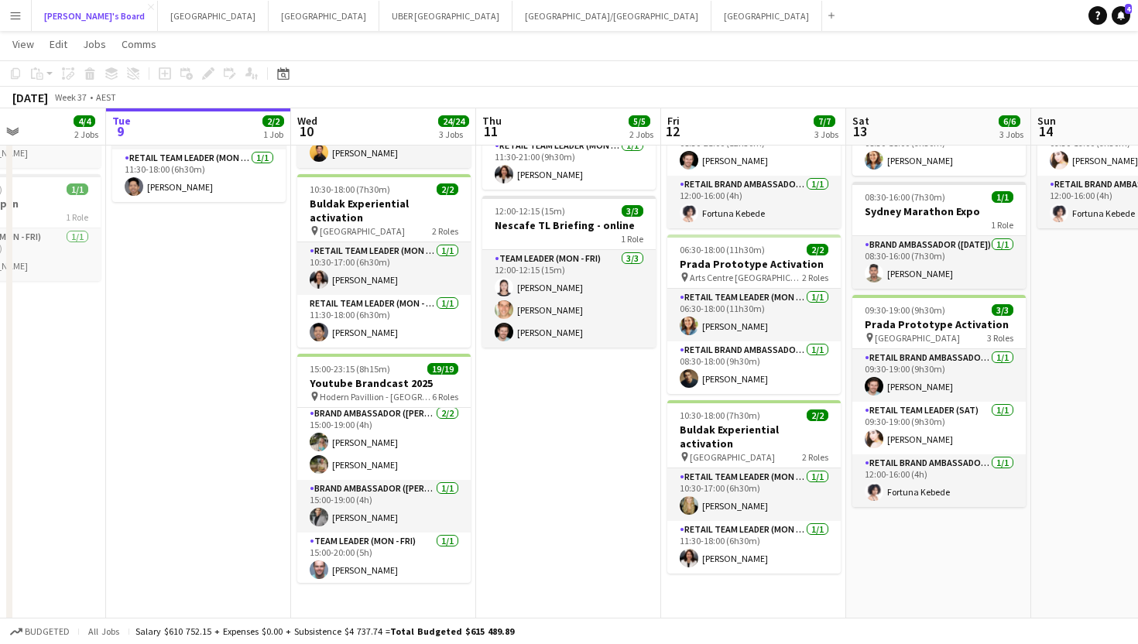
scroll to position [55, 0]
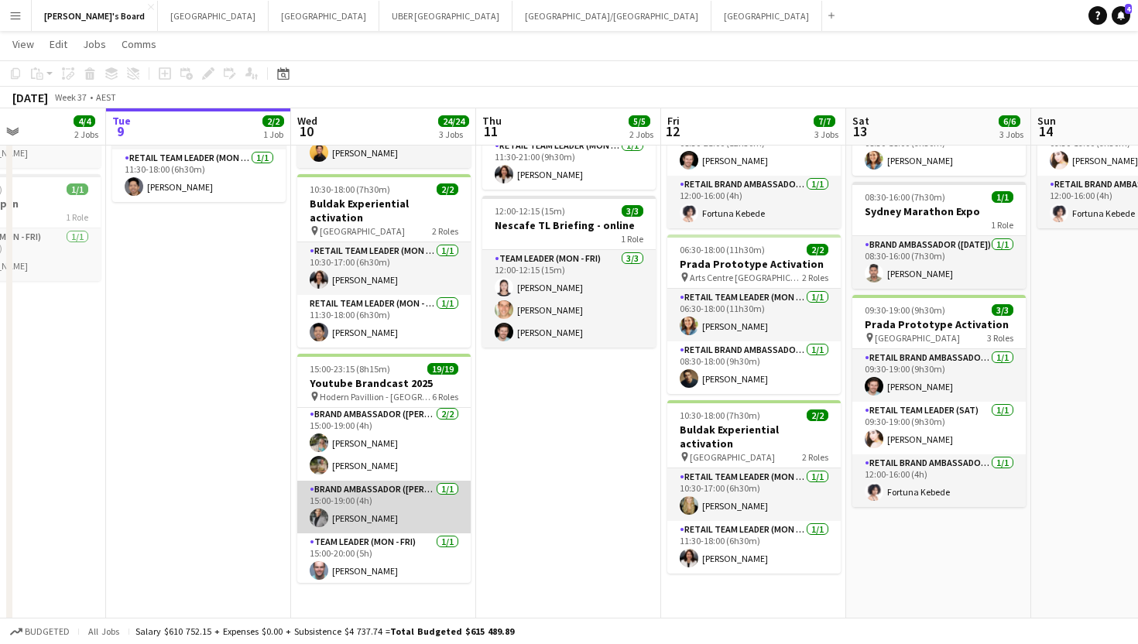
click at [356, 507] on app-card-role "Brand Ambassador (Mon - Fri) [DATE] 15:00-19:00 (4h) [PERSON_NAME]" at bounding box center [383, 507] width 173 height 53
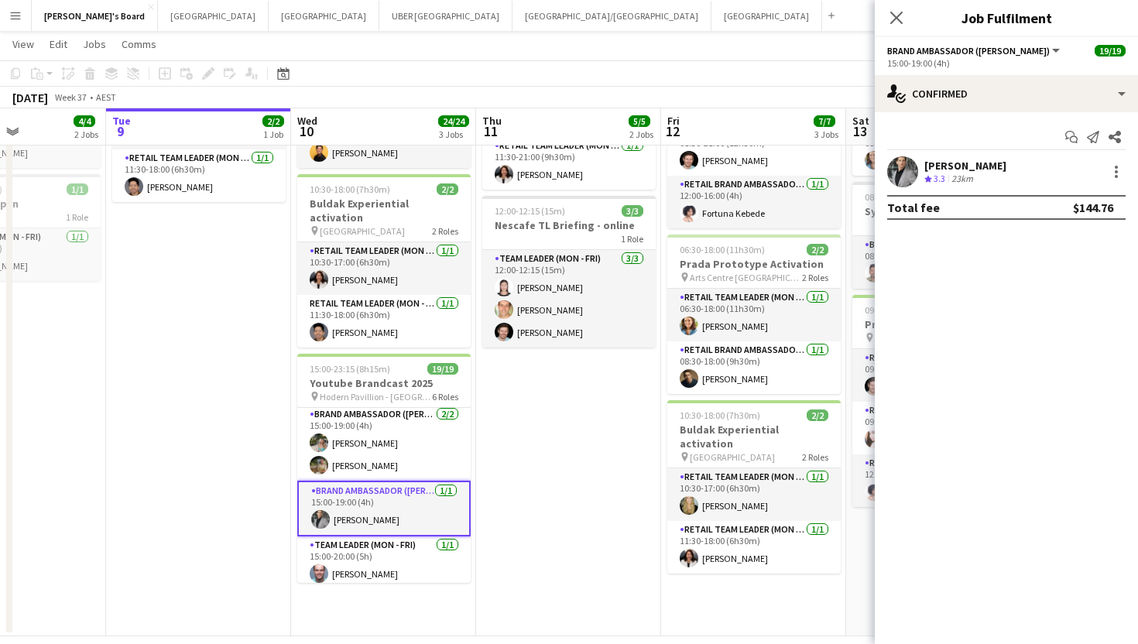
click at [993, 161] on div "[PERSON_NAME]" at bounding box center [965, 166] width 82 height 14
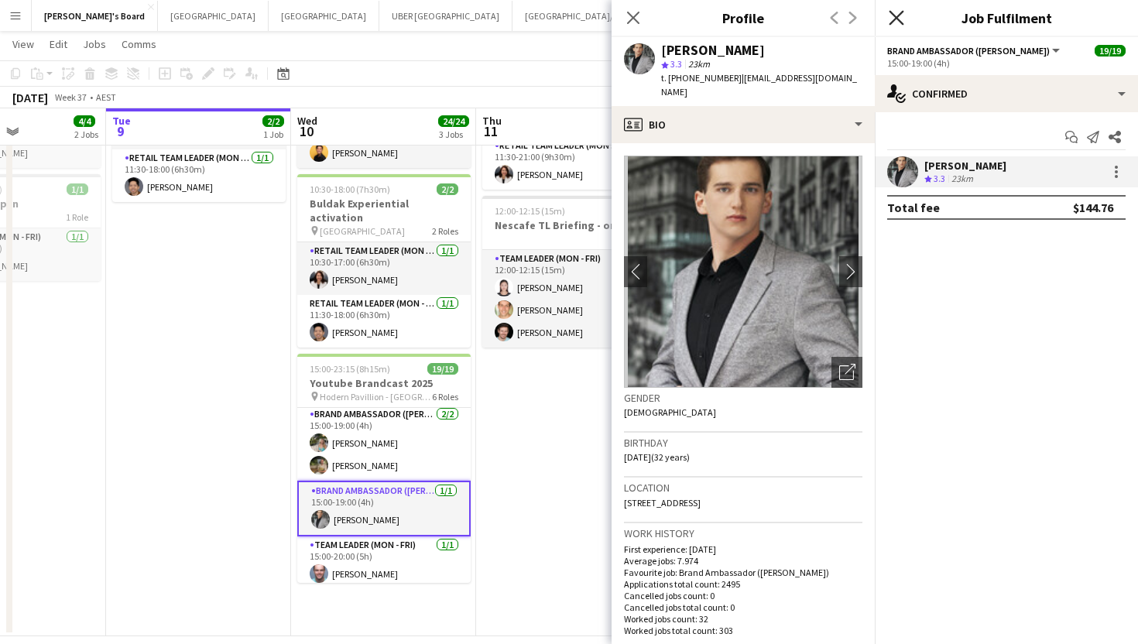
click at [901, 16] on icon "Close pop-in" at bounding box center [896, 17] width 15 height 15
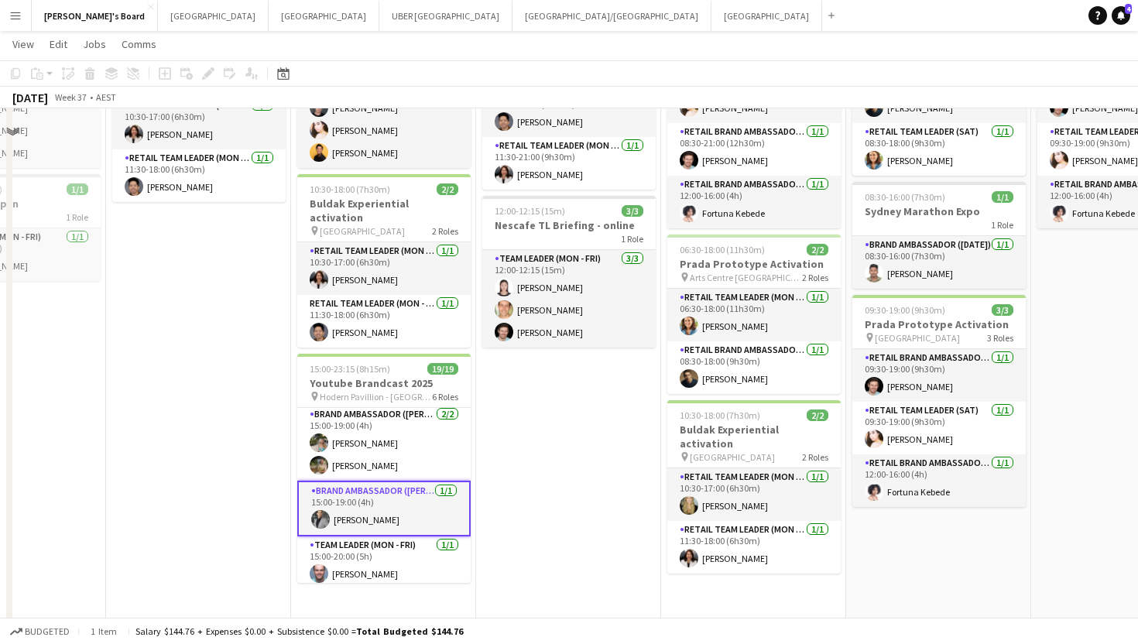
scroll to position [0, 0]
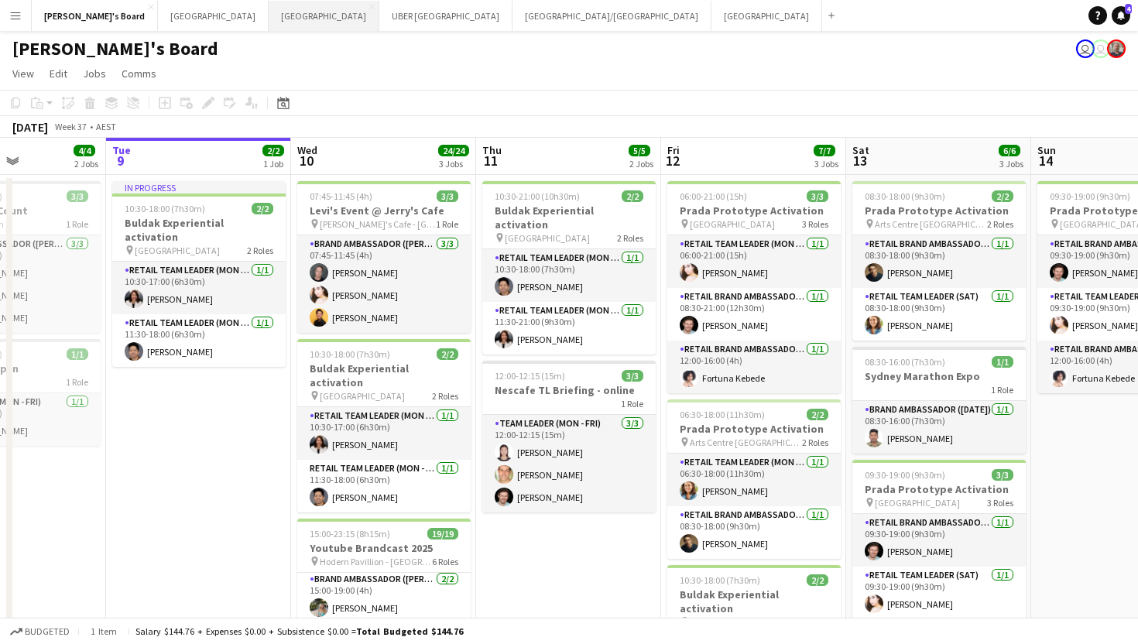
click at [269, 20] on button "Sydney Close" at bounding box center [324, 16] width 111 height 30
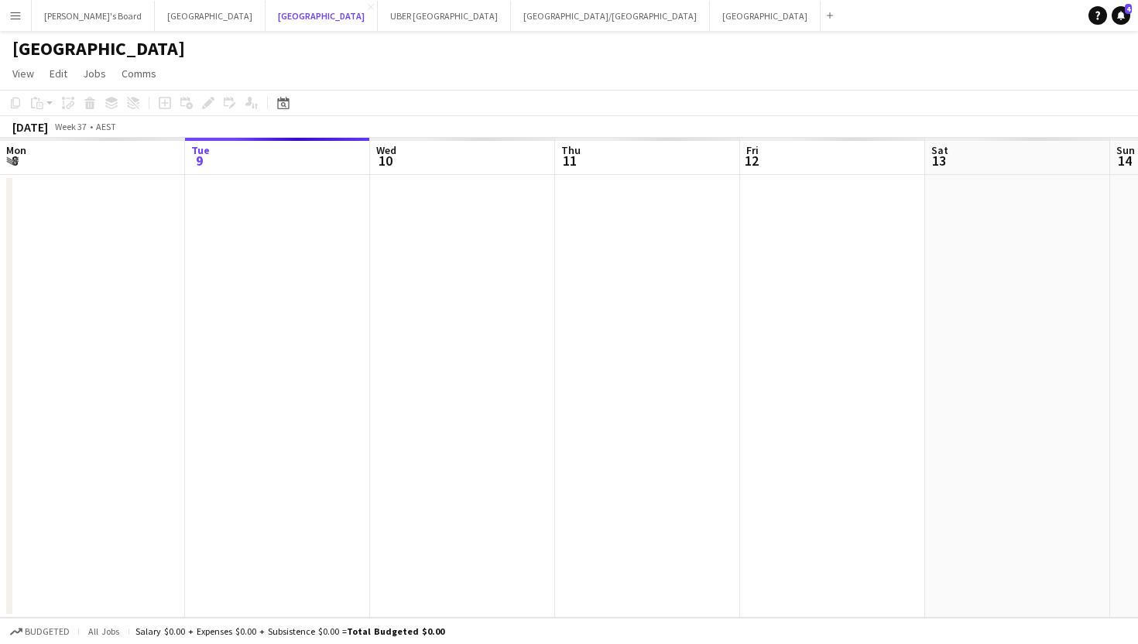
scroll to position [0, 385]
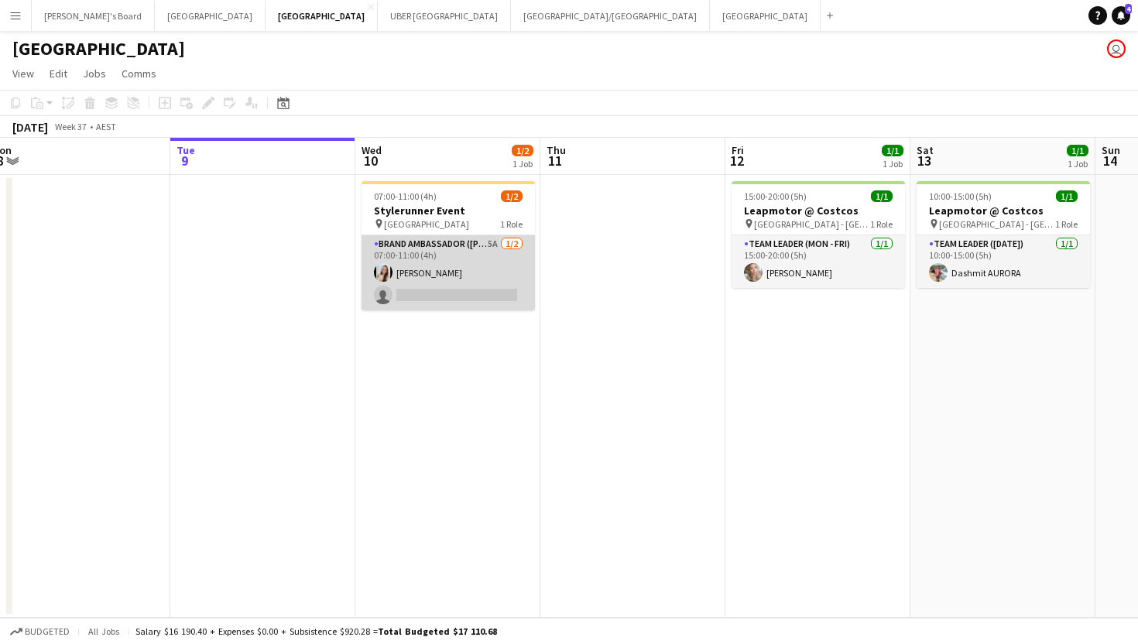
click at [455, 286] on app-card-role "Brand Ambassador (Mon - Fri) 5A [DATE] 07:00-11:00 (4h) [PERSON_NAME] single-ne…" at bounding box center [448, 272] width 173 height 75
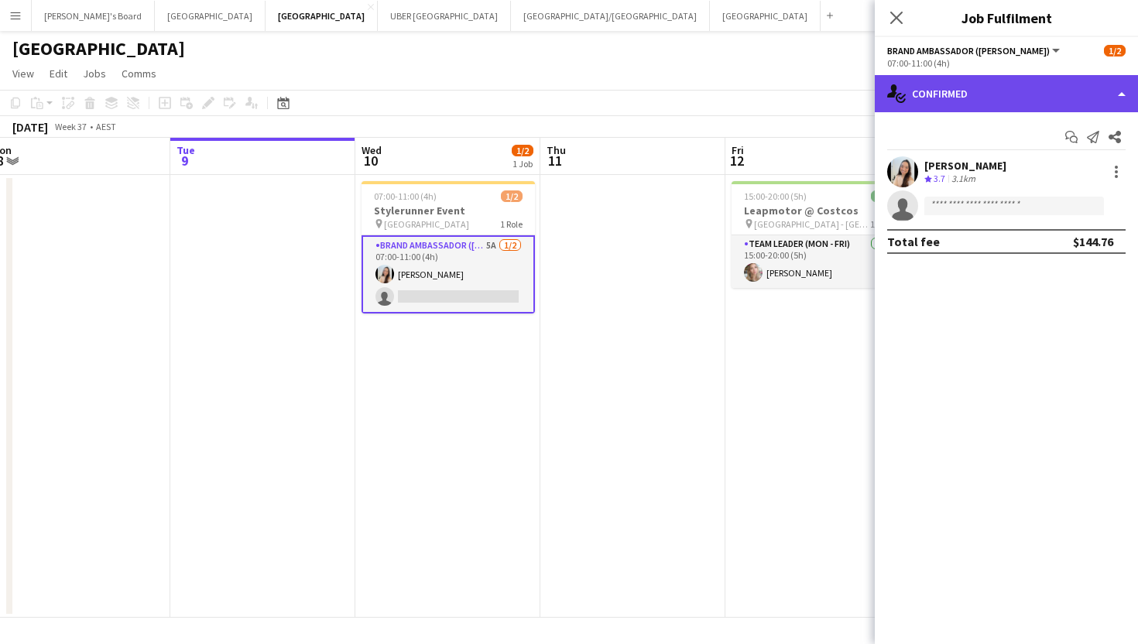
click at [979, 103] on div "single-neutral-actions-check-2 Confirmed" at bounding box center [1006, 93] width 263 height 37
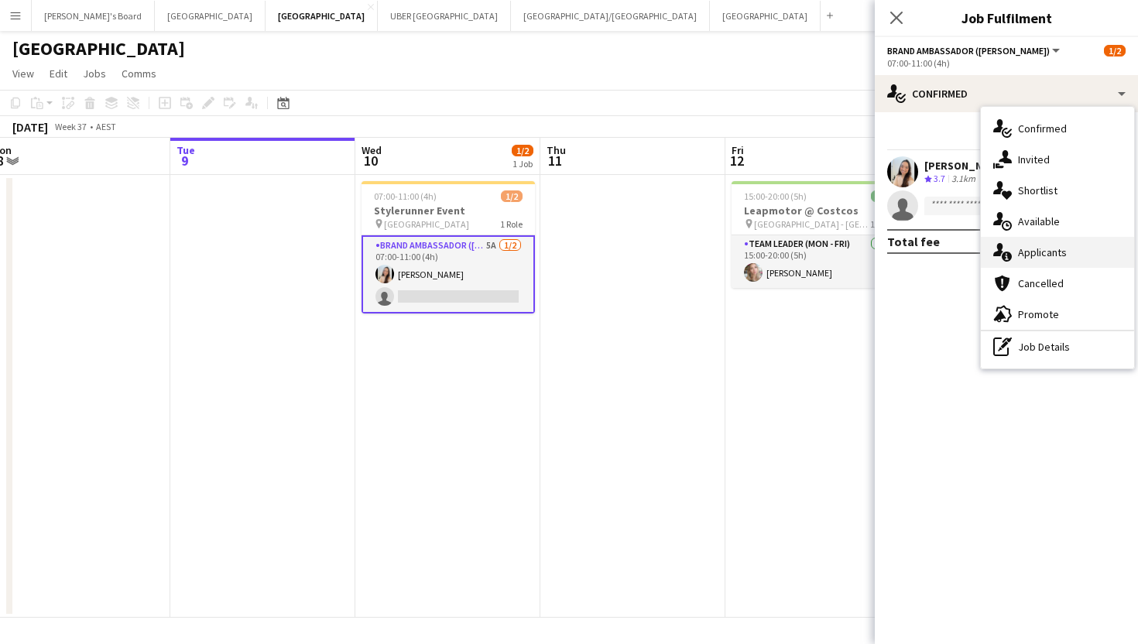
click at [1013, 251] on div "single-neutral-actions-information Applicants" at bounding box center [1057, 252] width 153 height 31
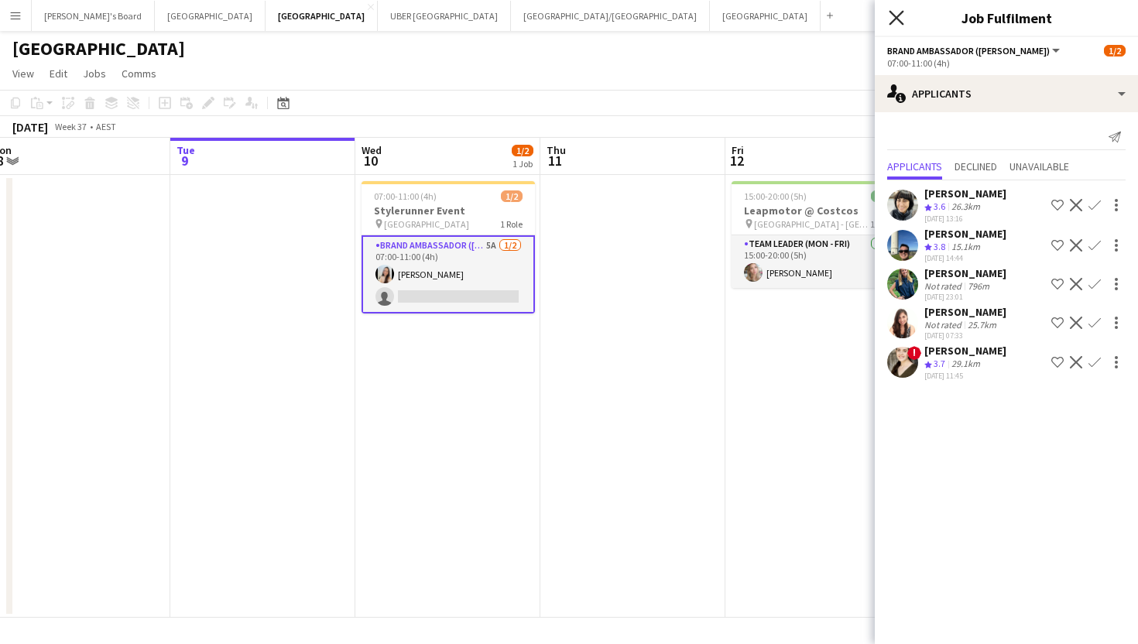
click at [898, 22] on icon "Close pop-in" at bounding box center [896, 17] width 15 height 15
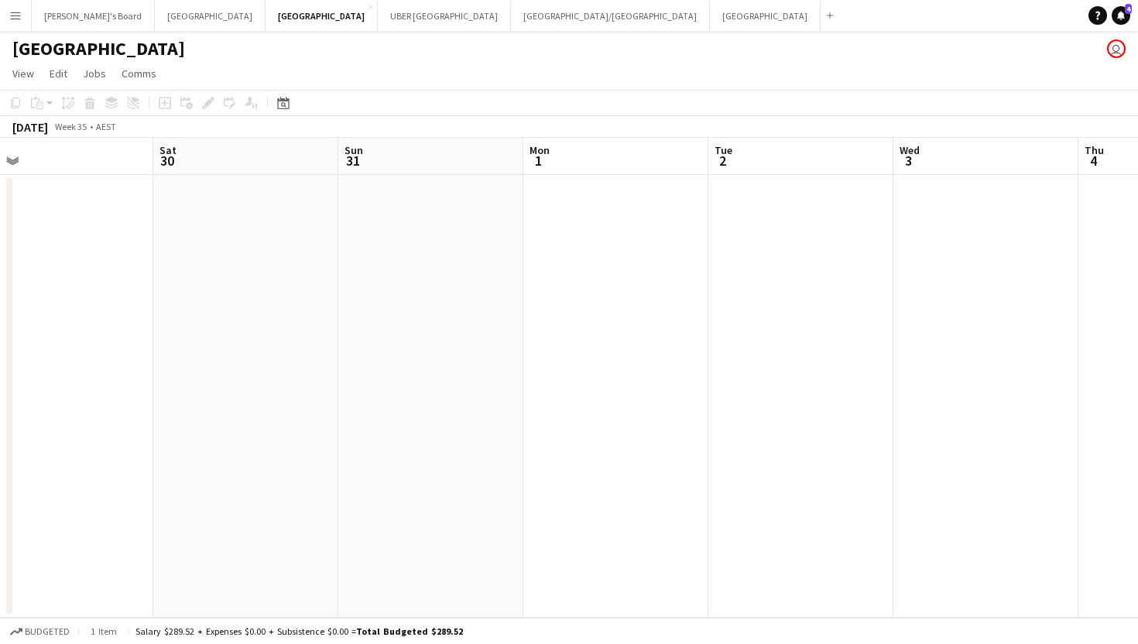
scroll to position [0, 395]
click at [70, 21] on button "Tennille's Board Close" at bounding box center [93, 16] width 123 height 30
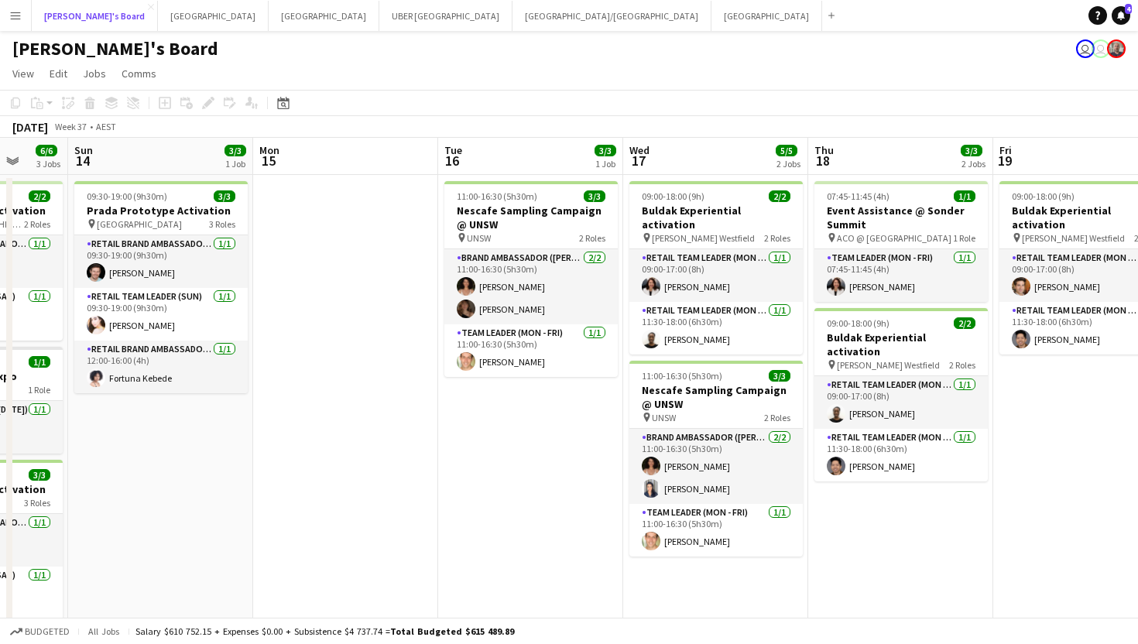
scroll to position [0, 673]
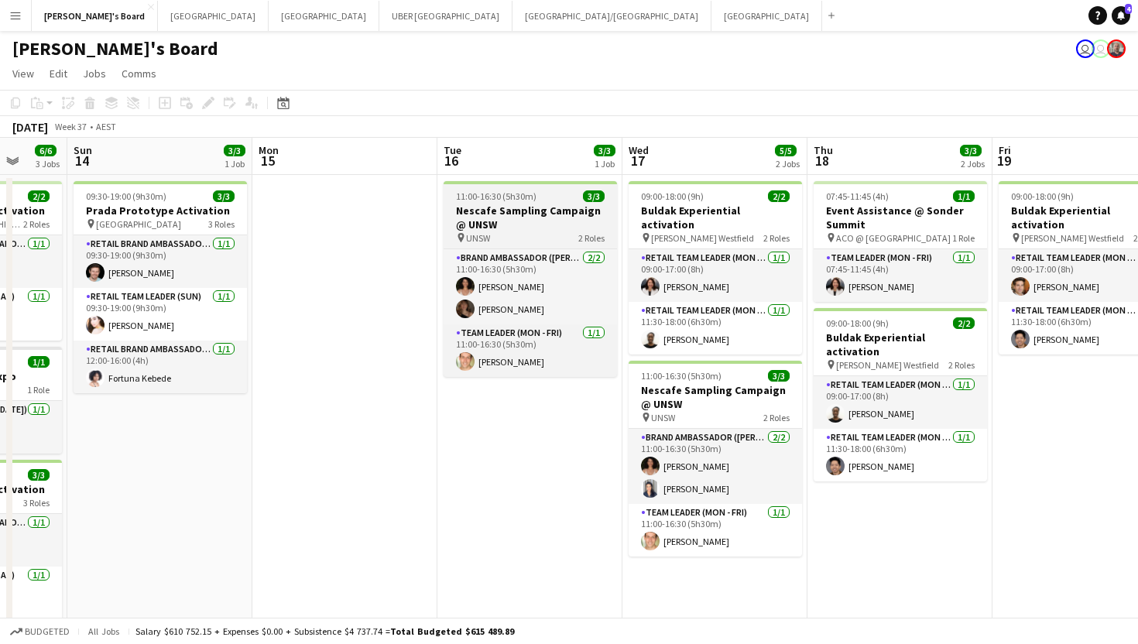
click at [536, 207] on h3 "Nescafe Sampling Campaign @ UNSW" at bounding box center [530, 218] width 173 height 28
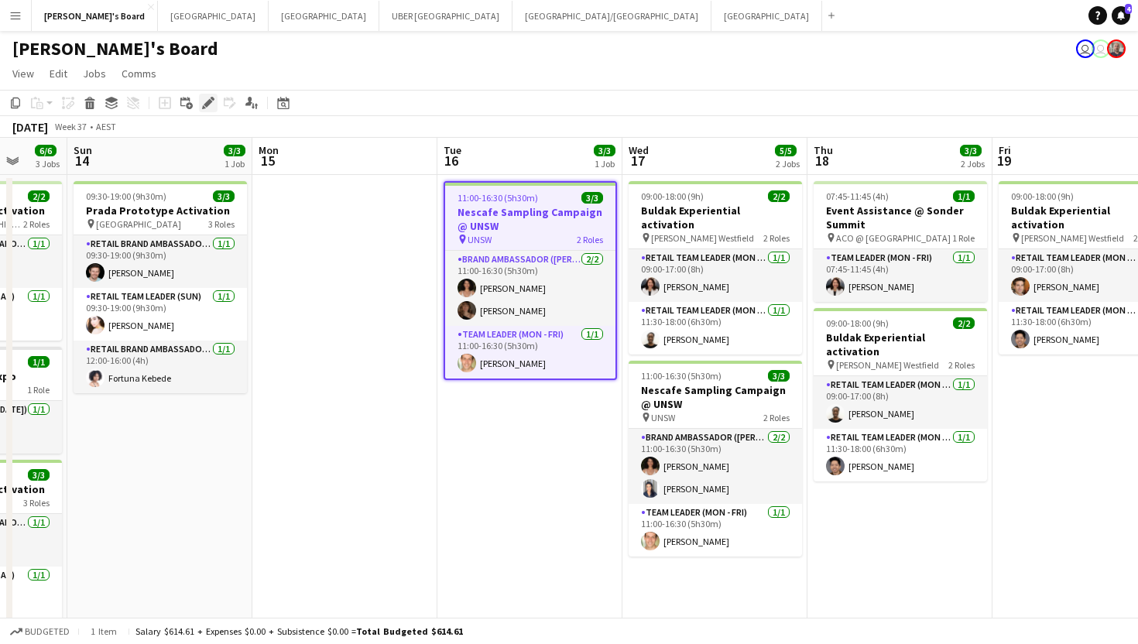
click at [206, 98] on icon "Edit" at bounding box center [208, 103] width 12 height 12
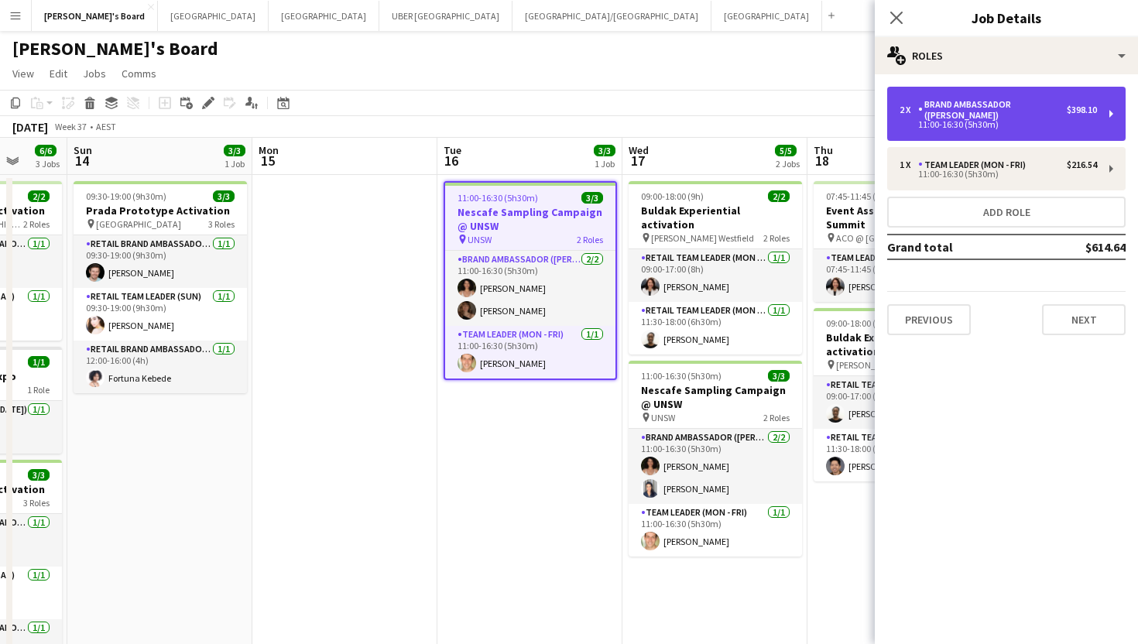
click at [1003, 87] on div "2 x Brand Ambassador (Mon - Fri) $398.10 11:00-16:30 (5h30m)" at bounding box center [1006, 114] width 238 height 54
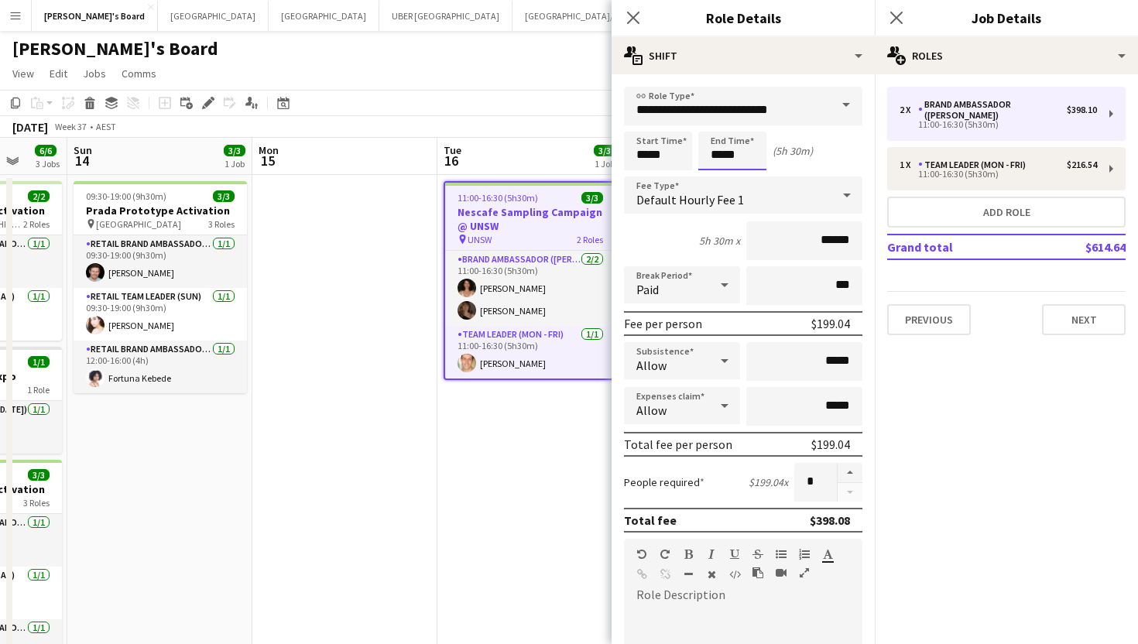
click at [748, 159] on input "*****" at bounding box center [732, 151] width 68 height 39
type input "*****"
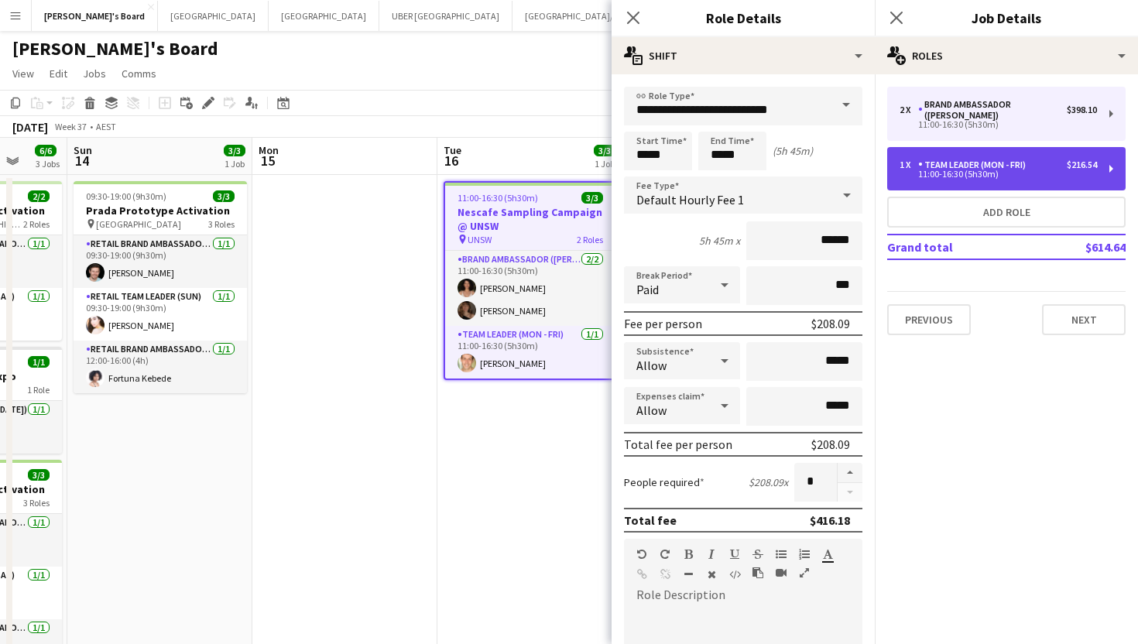
click at [973, 170] on div "11:00-16:30 (5h30m)" at bounding box center [998, 174] width 197 height 8
type input "**********"
type input "*****"
type input "******"
type input "*"
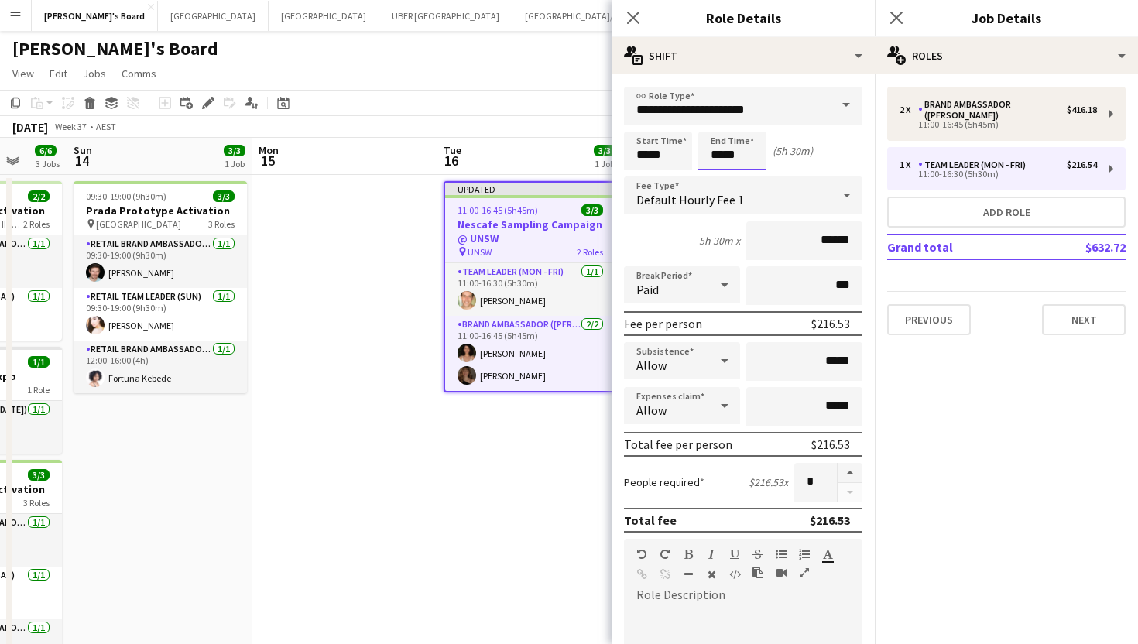
click at [741, 157] on input "*****" at bounding box center [732, 151] width 68 height 39
type input "*****"
click at [897, 18] on icon at bounding box center [896, 17] width 15 height 15
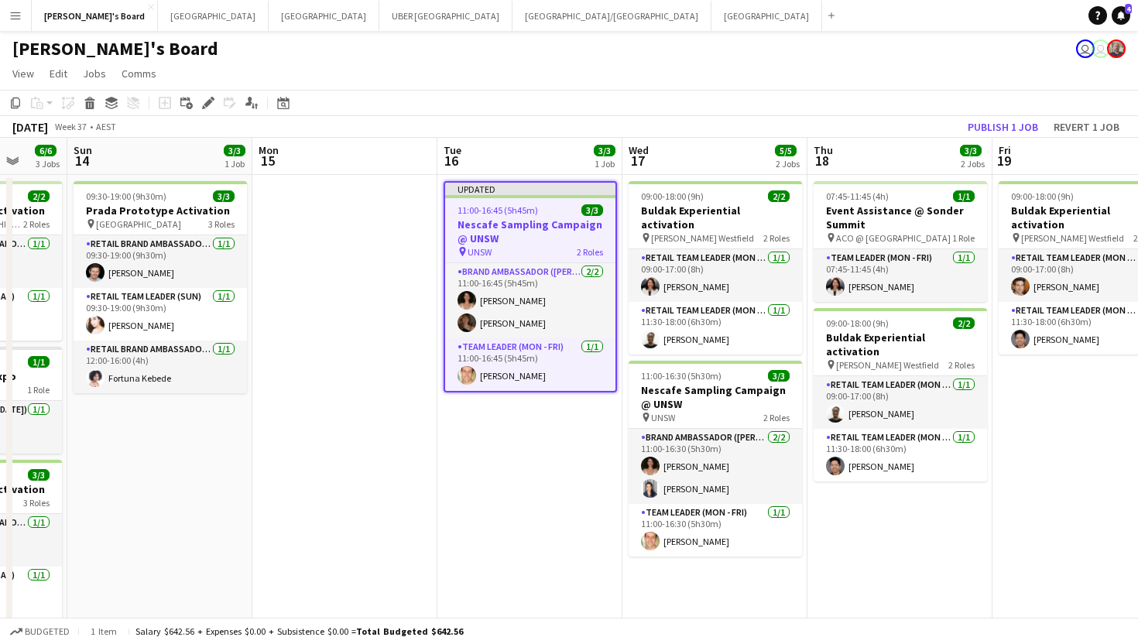
click at [555, 221] on h3 "Nescafe Sampling Campaign @ UNSW" at bounding box center [530, 232] width 170 height 28
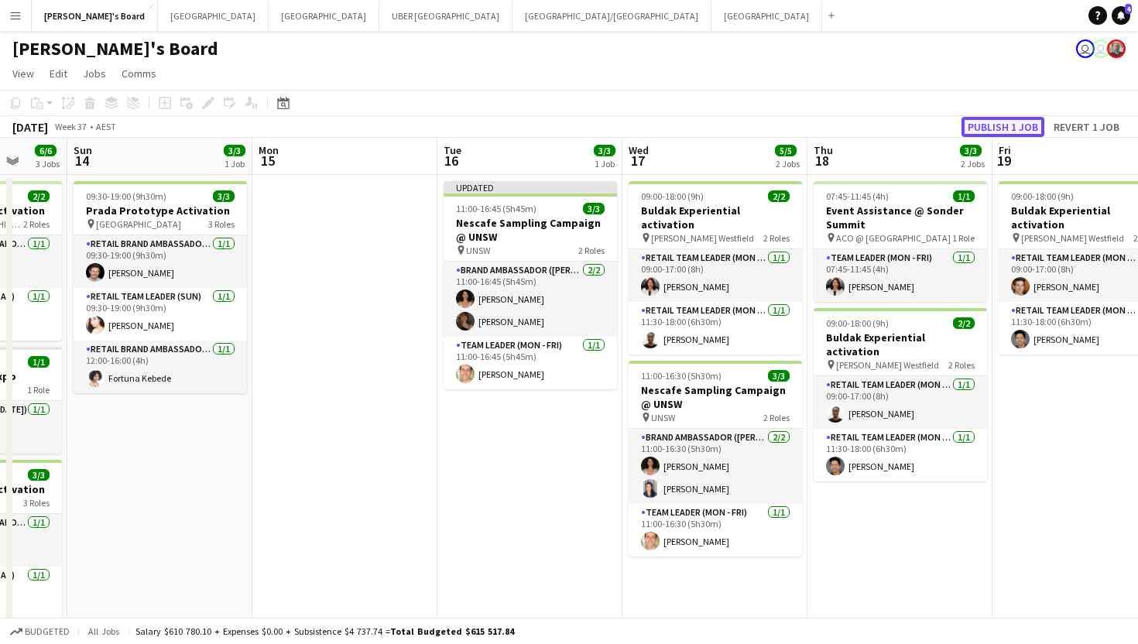
click at [1010, 127] on button "Publish 1 job" at bounding box center [1003, 127] width 83 height 20
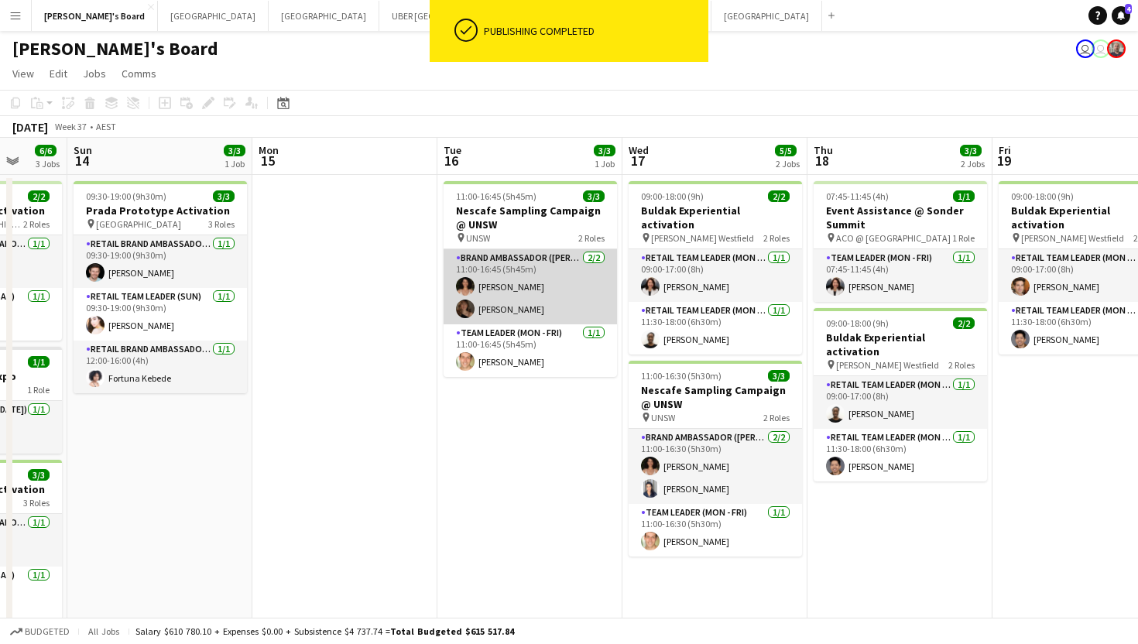
click at [543, 284] on app-card-role "Brand Ambassador (Mon - Fri) [DATE] 11:00-16:45 (5h45m) [PERSON_NAME] [PERSON_N…" at bounding box center [530, 286] width 173 height 75
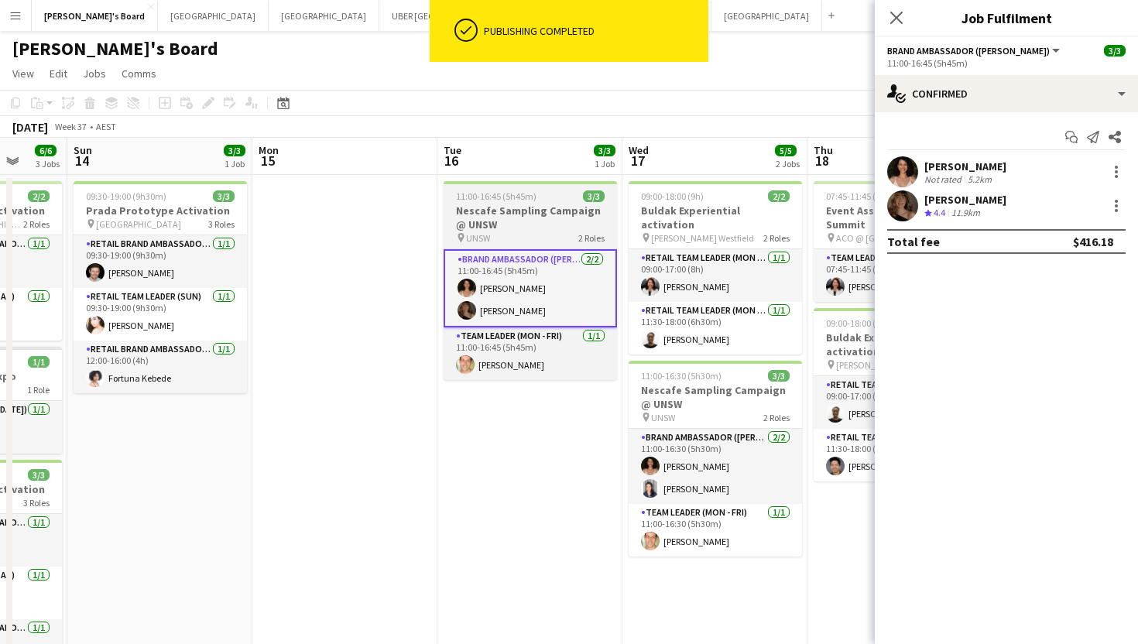
click at [548, 228] on h3 "Nescafe Sampling Campaign @ UNSW" at bounding box center [530, 218] width 173 height 28
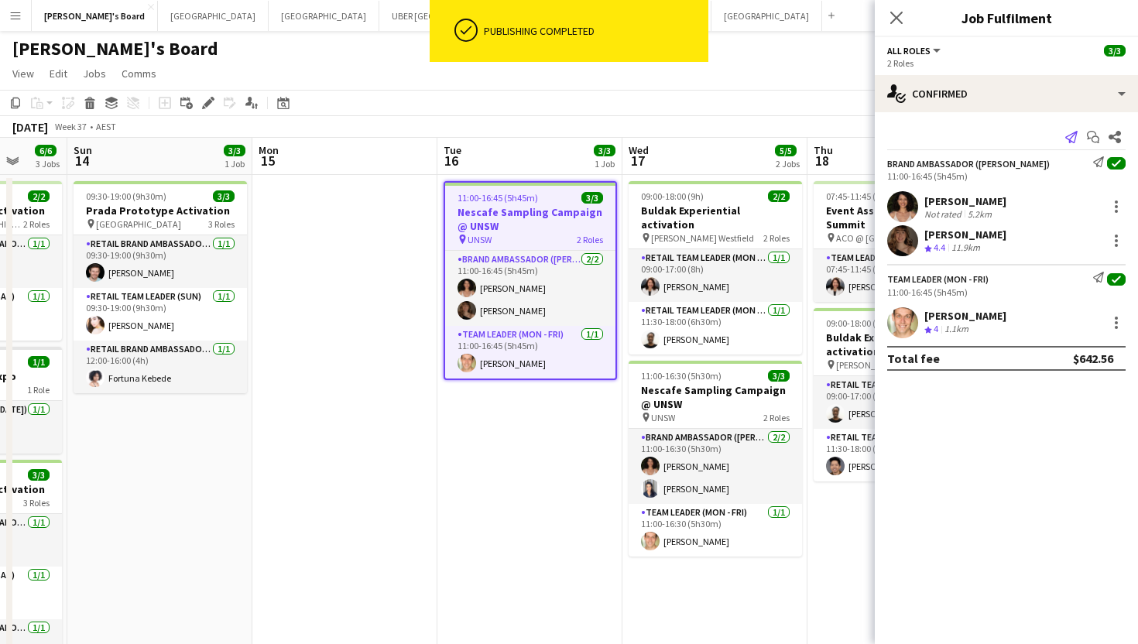
click at [1068, 139] on icon at bounding box center [1071, 137] width 12 height 12
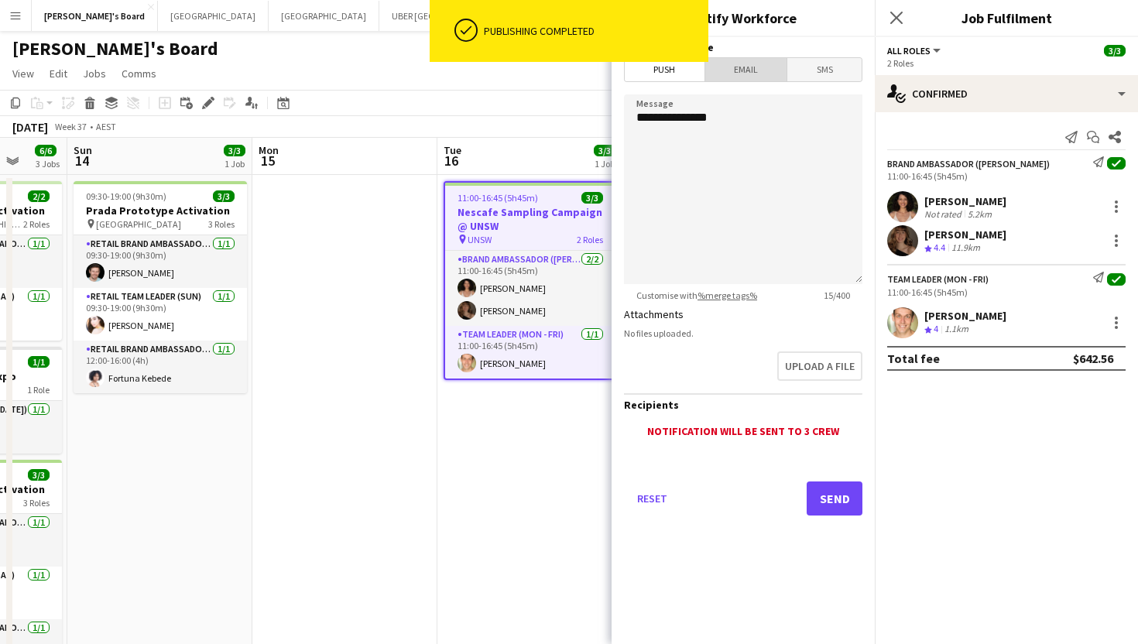
click at [763, 77] on span "Email" at bounding box center [746, 69] width 82 height 23
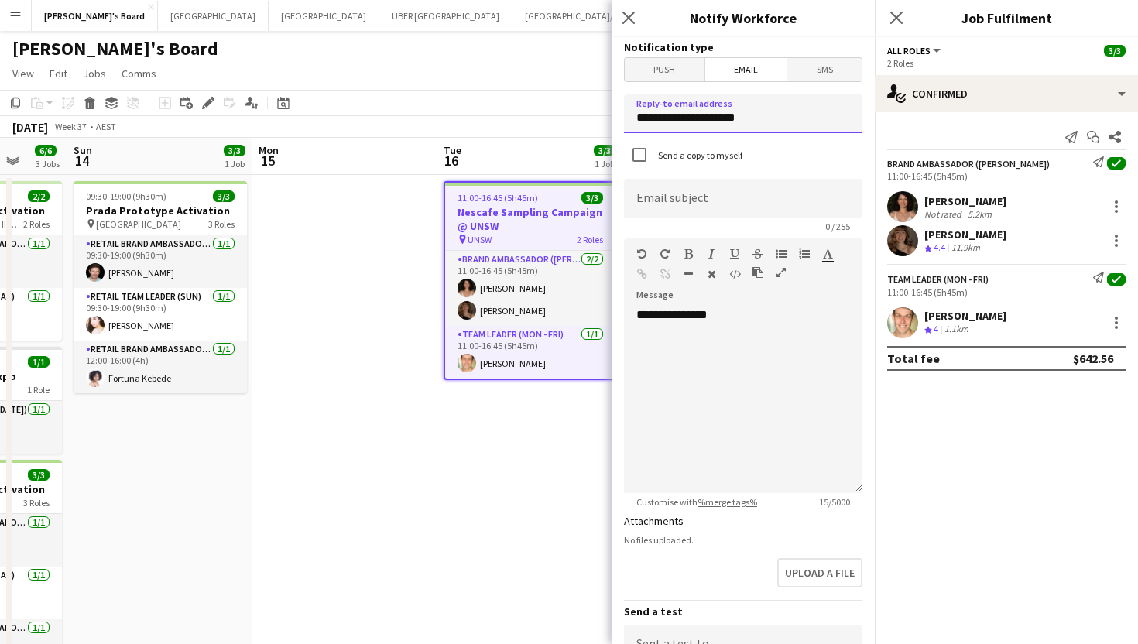
drag, startPoint x: 765, startPoint y: 126, endPoint x: 554, endPoint y: 126, distance: 211.4
click at [554, 126] on body "Menu Boards Boards Boards All jobs Status Workforce Workforce My Workforce Recr…" at bounding box center [569, 414] width 1138 height 828
drag, startPoint x: 784, startPoint y: 116, endPoint x: 592, endPoint y: 112, distance: 192.1
click at [592, 112] on body "Menu Boards Boards Boards All jobs Status Workforce Workforce My Workforce Recr…" at bounding box center [569, 414] width 1138 height 828
type input "**********"
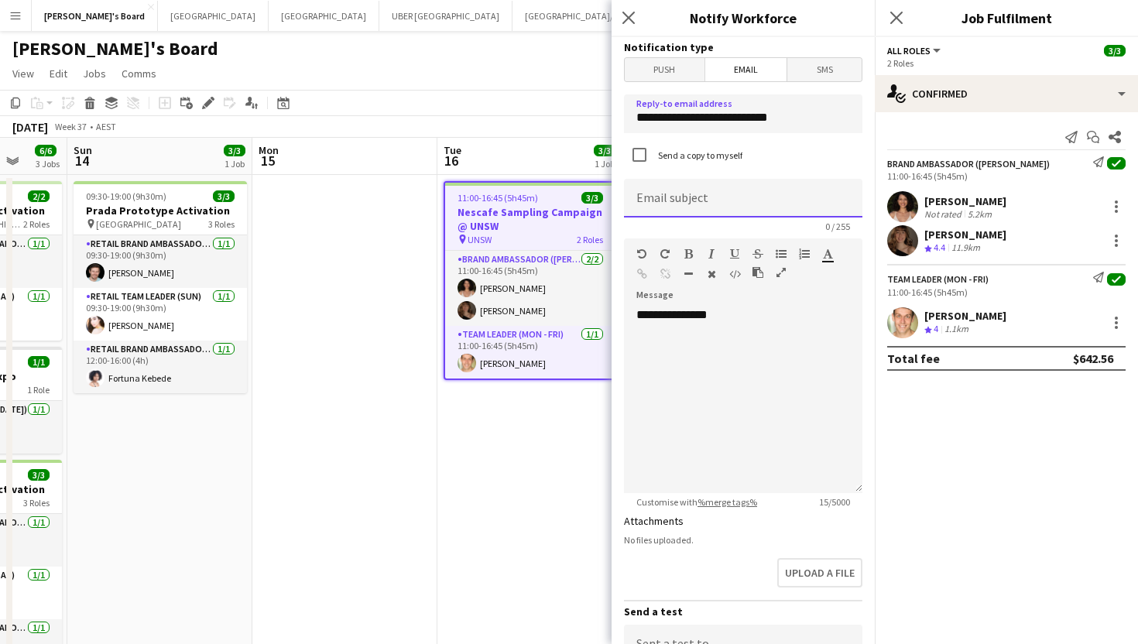
click at [689, 206] on input at bounding box center [743, 198] width 238 height 39
type input "**********"
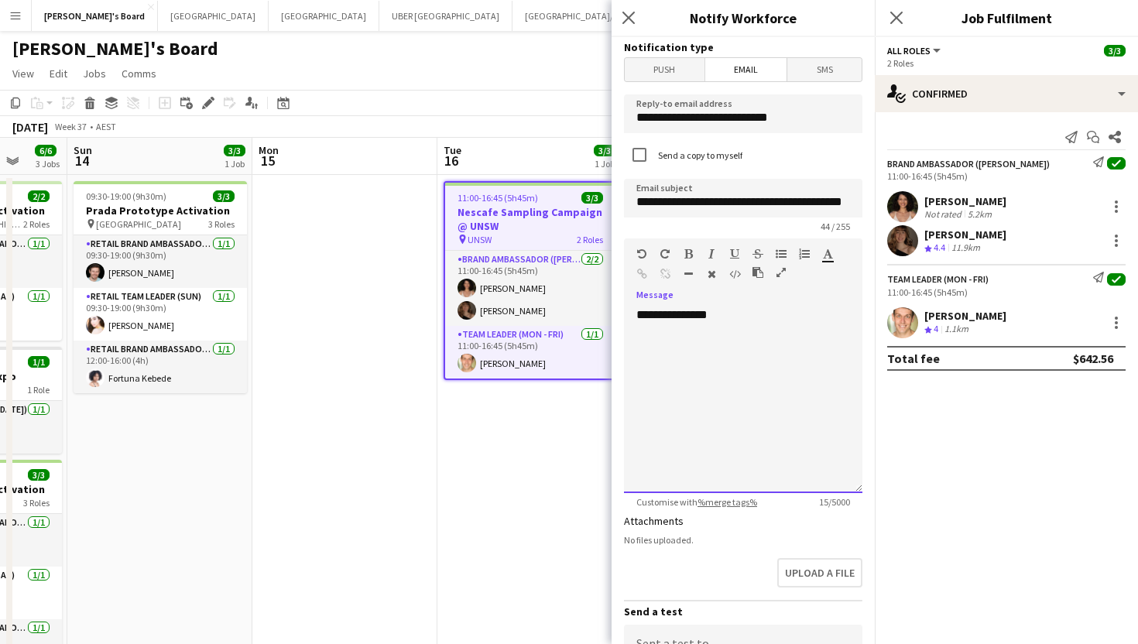
scroll to position [0, 0]
drag, startPoint x: 741, startPoint y: 314, endPoint x: 654, endPoint y: 314, distance: 86.7
click at [654, 314] on div "**********" at bounding box center [743, 400] width 238 height 186
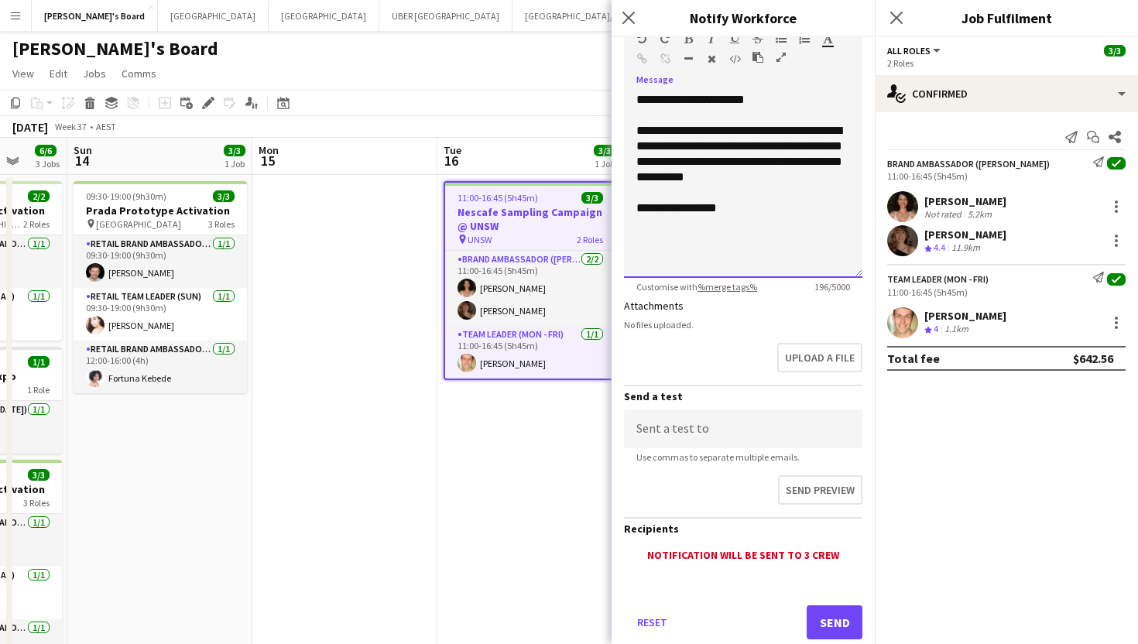
scroll to position [234, 0]
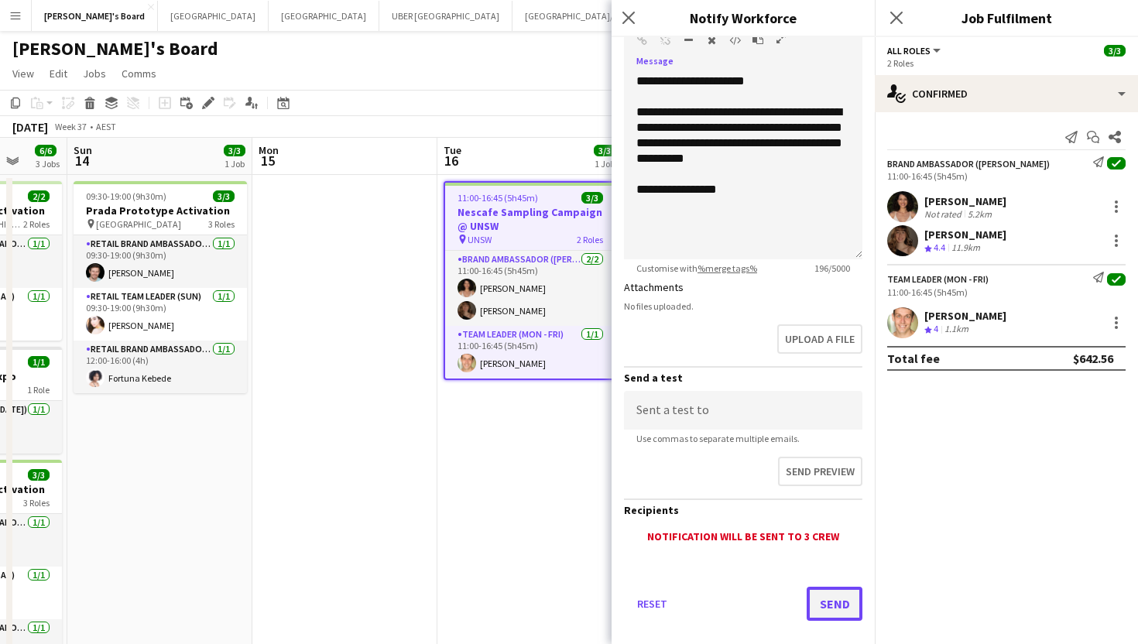
click at [817, 601] on button "Send" at bounding box center [835, 604] width 56 height 34
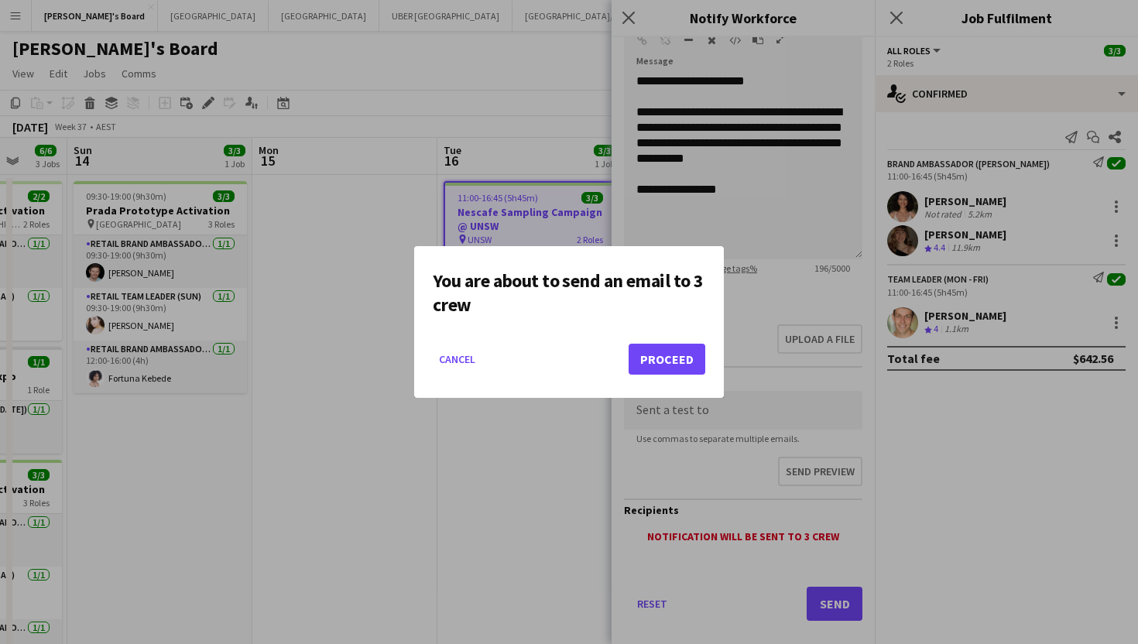
click at [652, 337] on mat-dialog-actions "Cancel Proceed" at bounding box center [569, 365] width 273 height 66
click at [655, 352] on button "Proceed" at bounding box center [667, 359] width 77 height 31
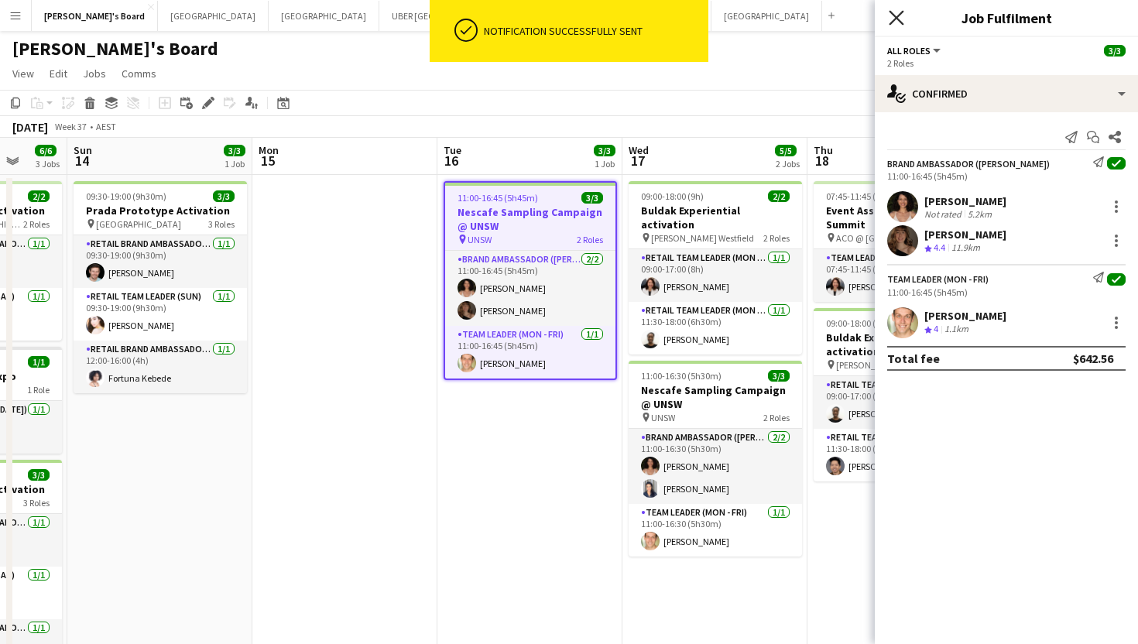
click at [894, 22] on icon "Close pop-in" at bounding box center [896, 17] width 15 height 15
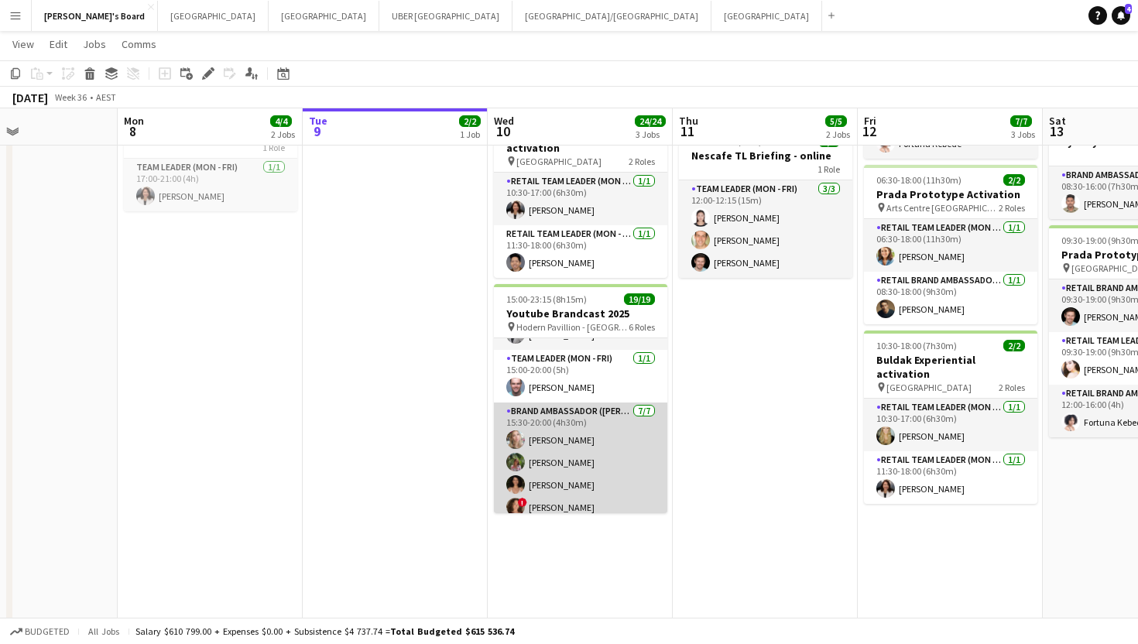
scroll to position [166, 0]
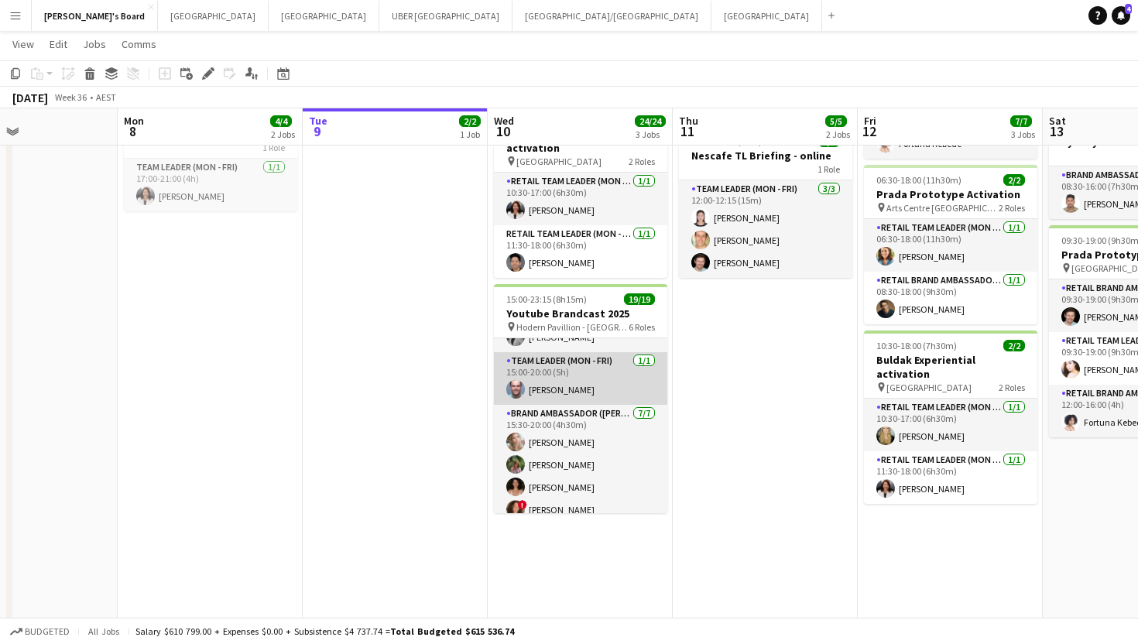
click at [554, 379] on app-card-role "Team Leader (Mon - Fri) [DATE] 15:00-20:00 (5h) [PERSON_NAME]" at bounding box center [580, 378] width 173 height 53
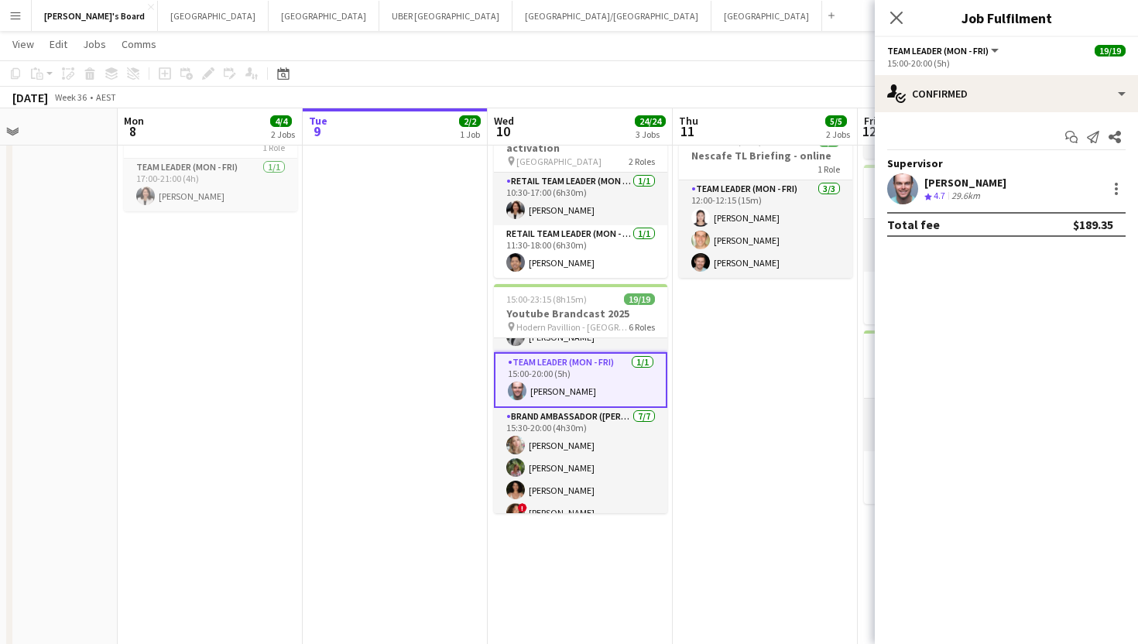
click at [957, 182] on div "[PERSON_NAME]" at bounding box center [965, 183] width 82 height 14
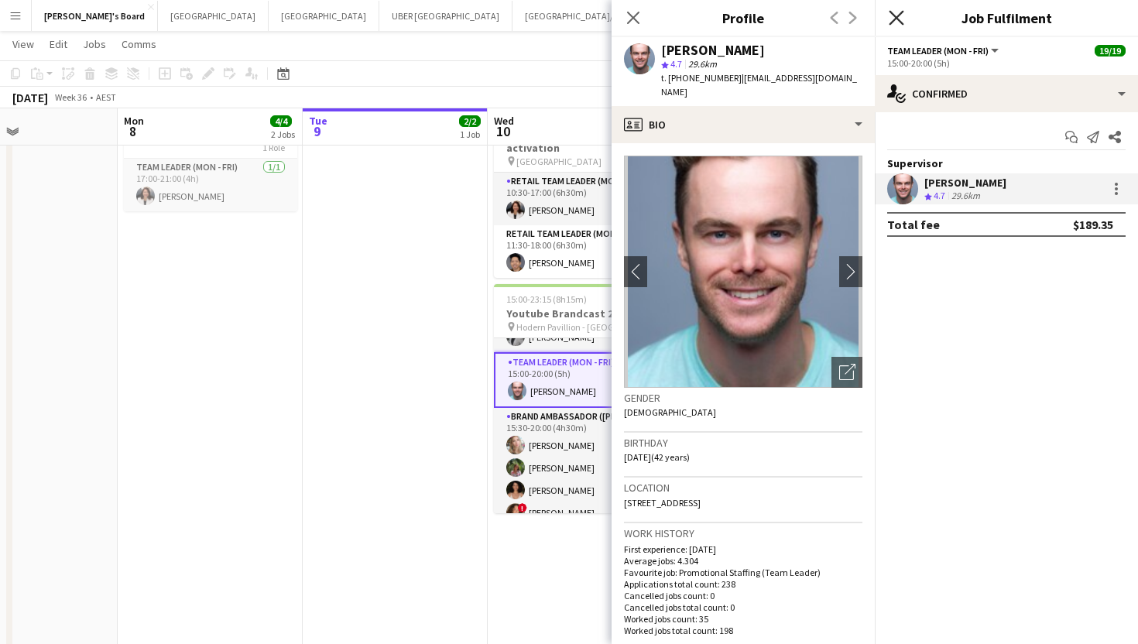
click at [895, 17] on icon at bounding box center [896, 17] width 15 height 15
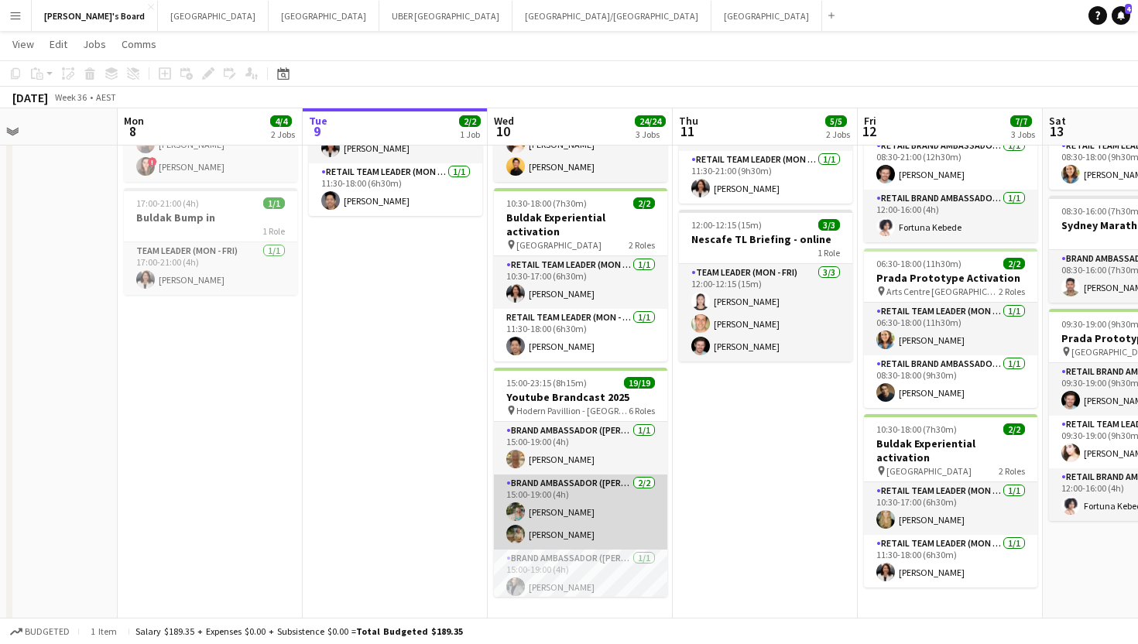
scroll to position [73, 0]
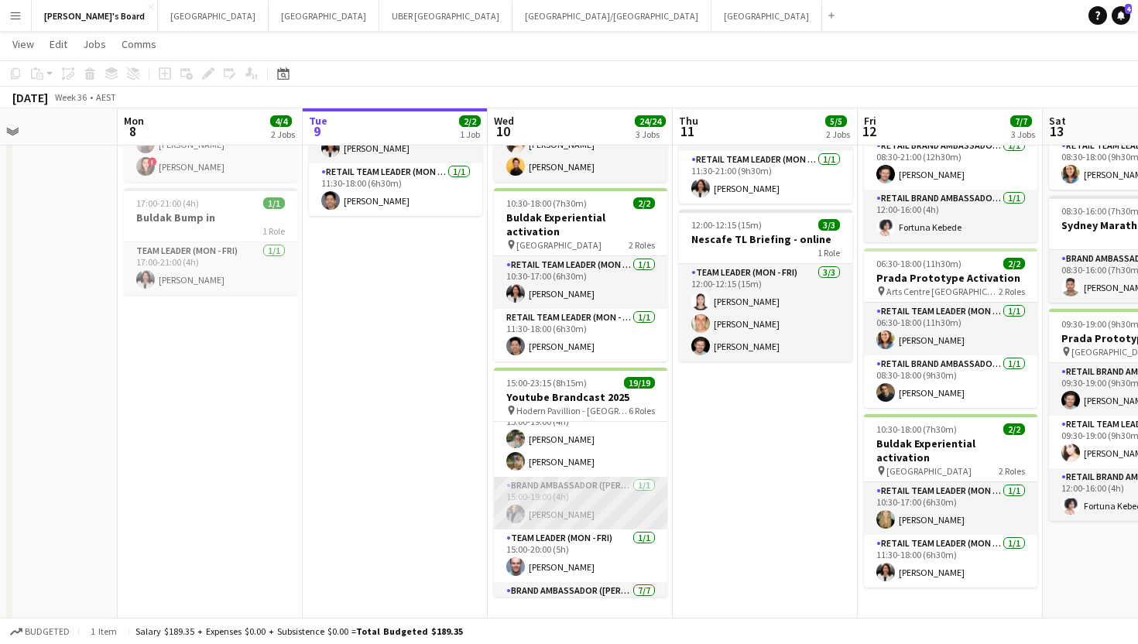
click at [546, 496] on app-card-role "Brand Ambassador (Mon - Fri) [DATE] 15:00-19:00 (4h) [PERSON_NAME]" at bounding box center [580, 503] width 173 height 53
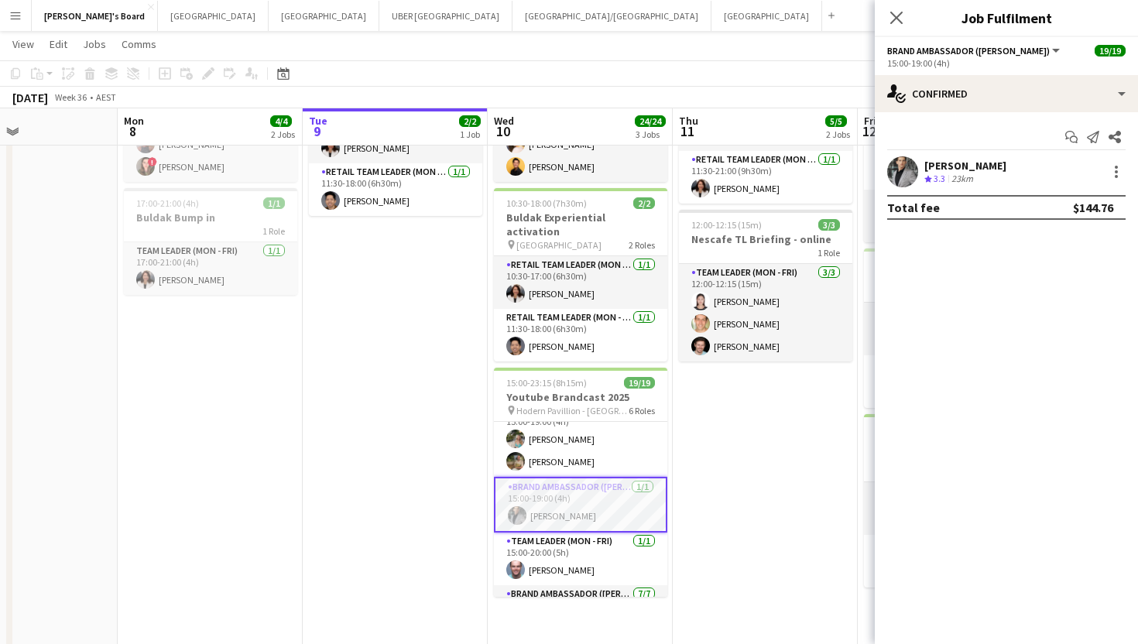
click at [972, 166] on div "[PERSON_NAME]" at bounding box center [965, 166] width 82 height 14
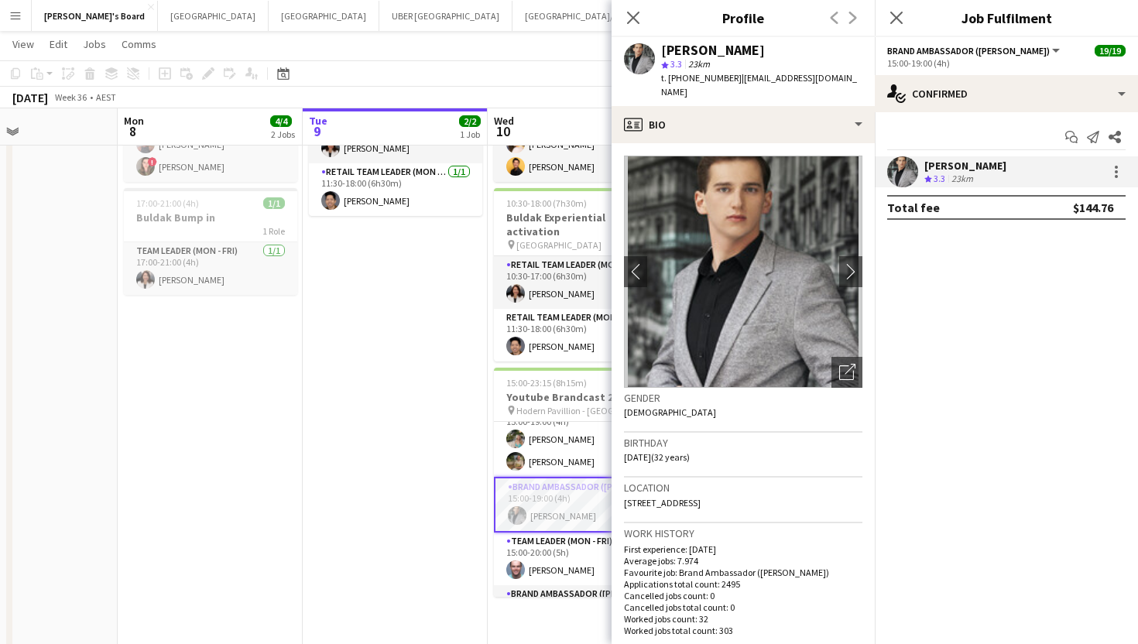
drag, startPoint x: 731, startPoint y: 81, endPoint x: 681, endPoint y: 83, distance: 49.6
click at [681, 83] on div "t. [PHONE_NUMBER] | [EMAIL_ADDRESS][DOMAIN_NAME]" at bounding box center [761, 85] width 201 height 28
copy span "0408156318"
click at [701, 77] on span "t. [PHONE_NUMBER]" at bounding box center [701, 78] width 81 height 12
drag, startPoint x: 730, startPoint y: 81, endPoint x: 684, endPoint y: 81, distance: 46.5
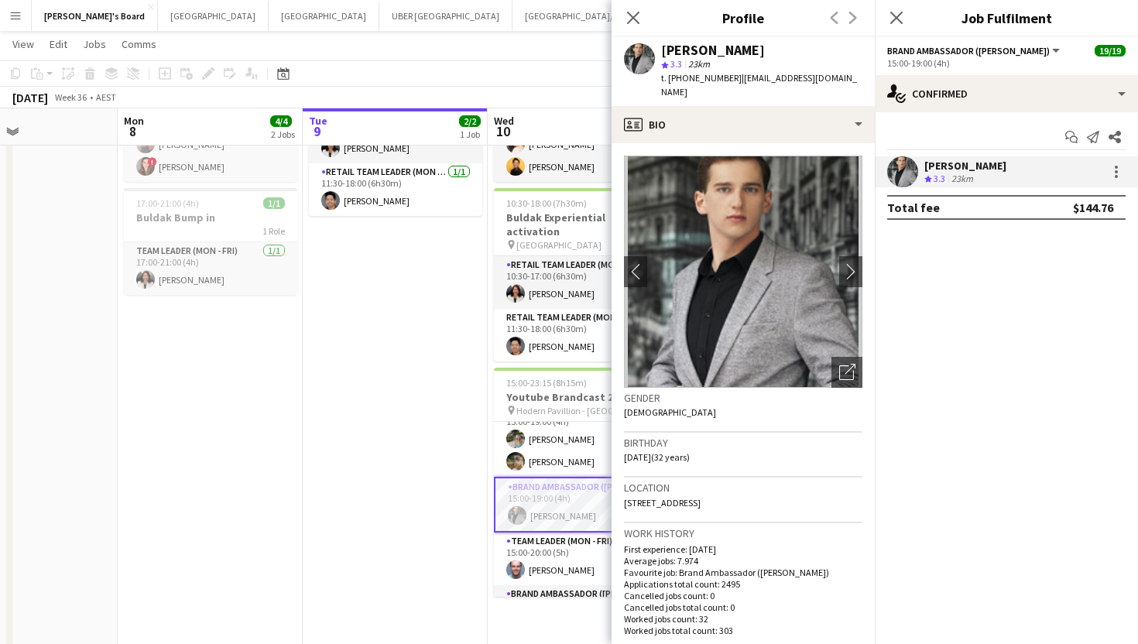
click at [684, 81] on div "t. [PHONE_NUMBER] | [EMAIL_ADDRESS][DOMAIN_NAME]" at bounding box center [761, 85] width 201 height 28
copy span "0408156318"
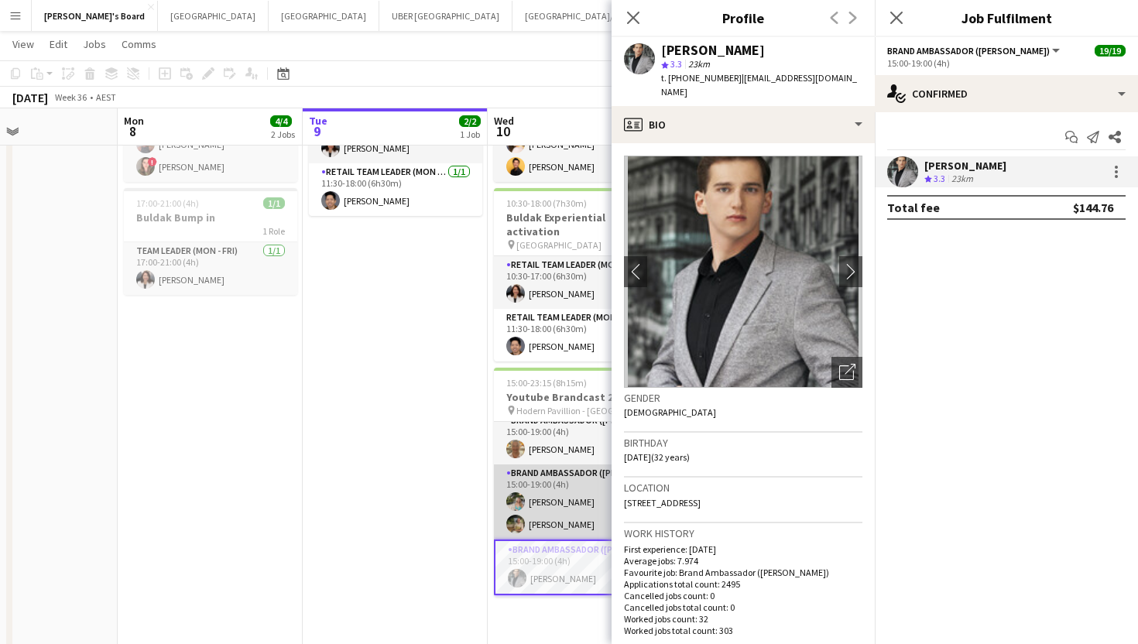
scroll to position [0, 0]
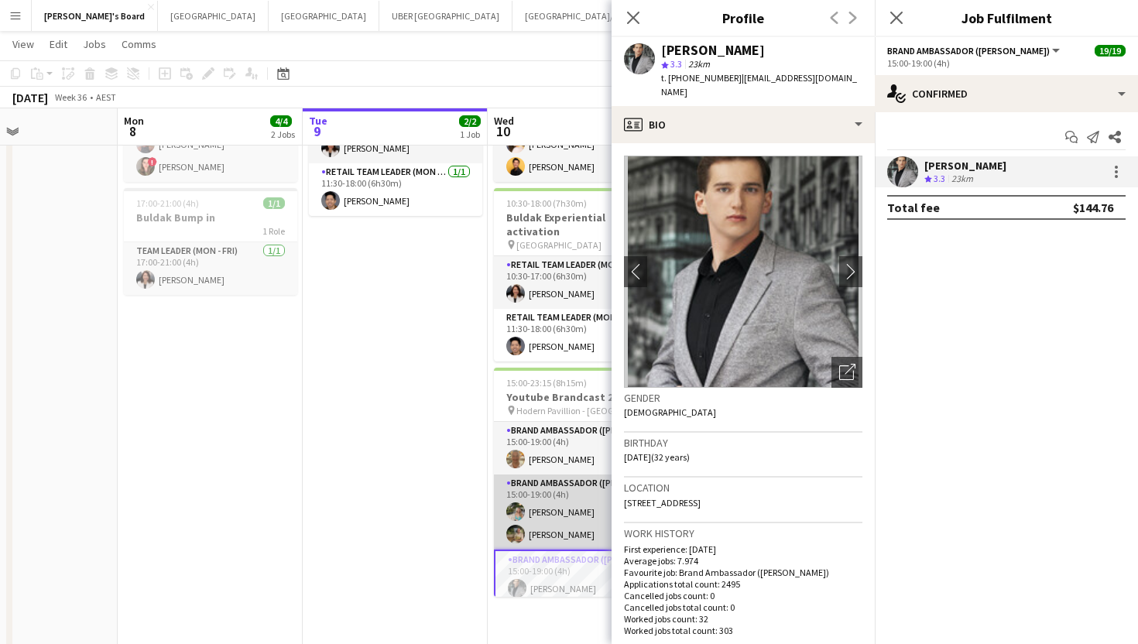
click at [561, 449] on app-card-role "Brand Ambassador (Mon - Fri) [DATE] 15:00-19:00 (4h) [PERSON_NAME]" at bounding box center [580, 448] width 173 height 53
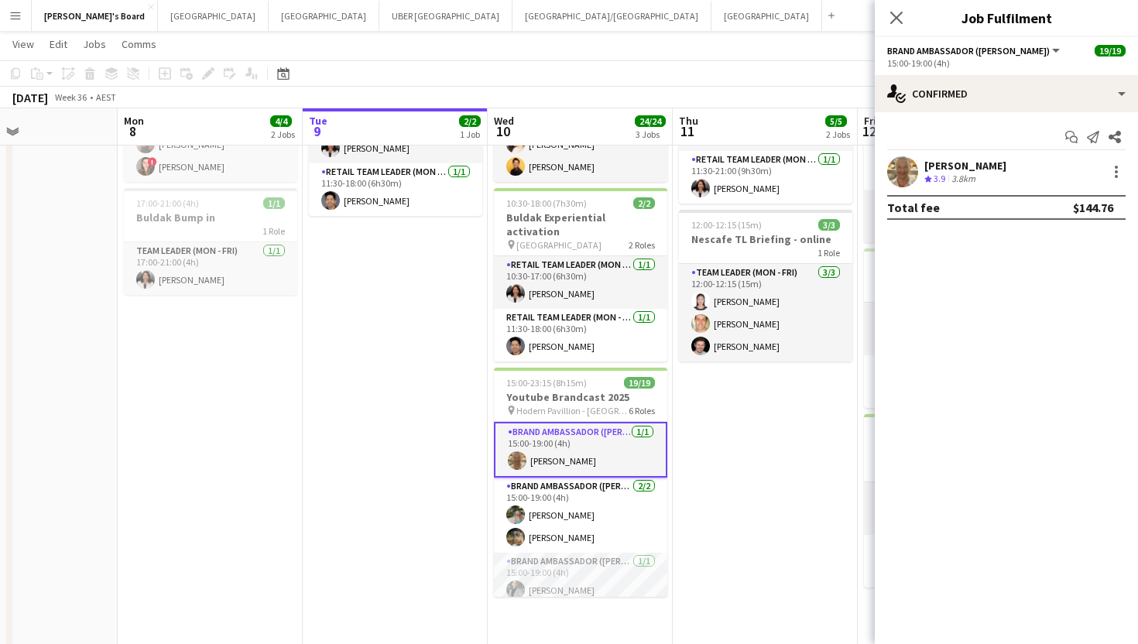
click at [956, 159] on div "[PERSON_NAME]" at bounding box center [965, 166] width 82 height 14
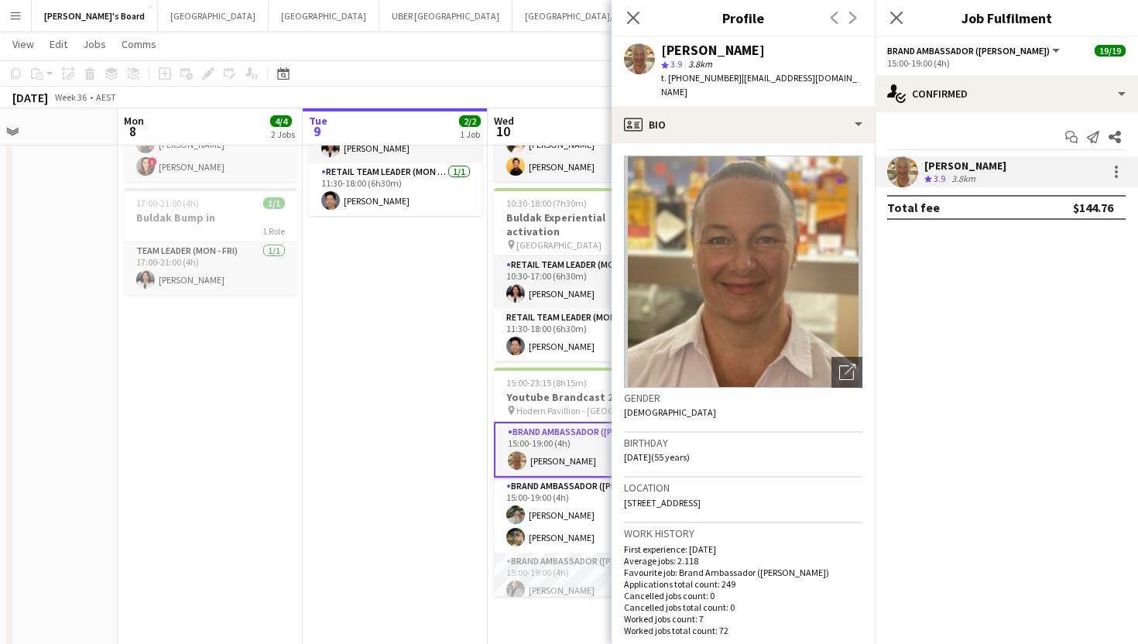
drag, startPoint x: 725, startPoint y: 74, endPoint x: 684, endPoint y: 82, distance: 41.8
click at [684, 82] on span "t. [PHONE_NUMBER]" at bounding box center [701, 78] width 81 height 12
copy span "425143336"
click at [891, 21] on icon "Close pop-in" at bounding box center [896, 17] width 15 height 15
